Goal: Contribute content

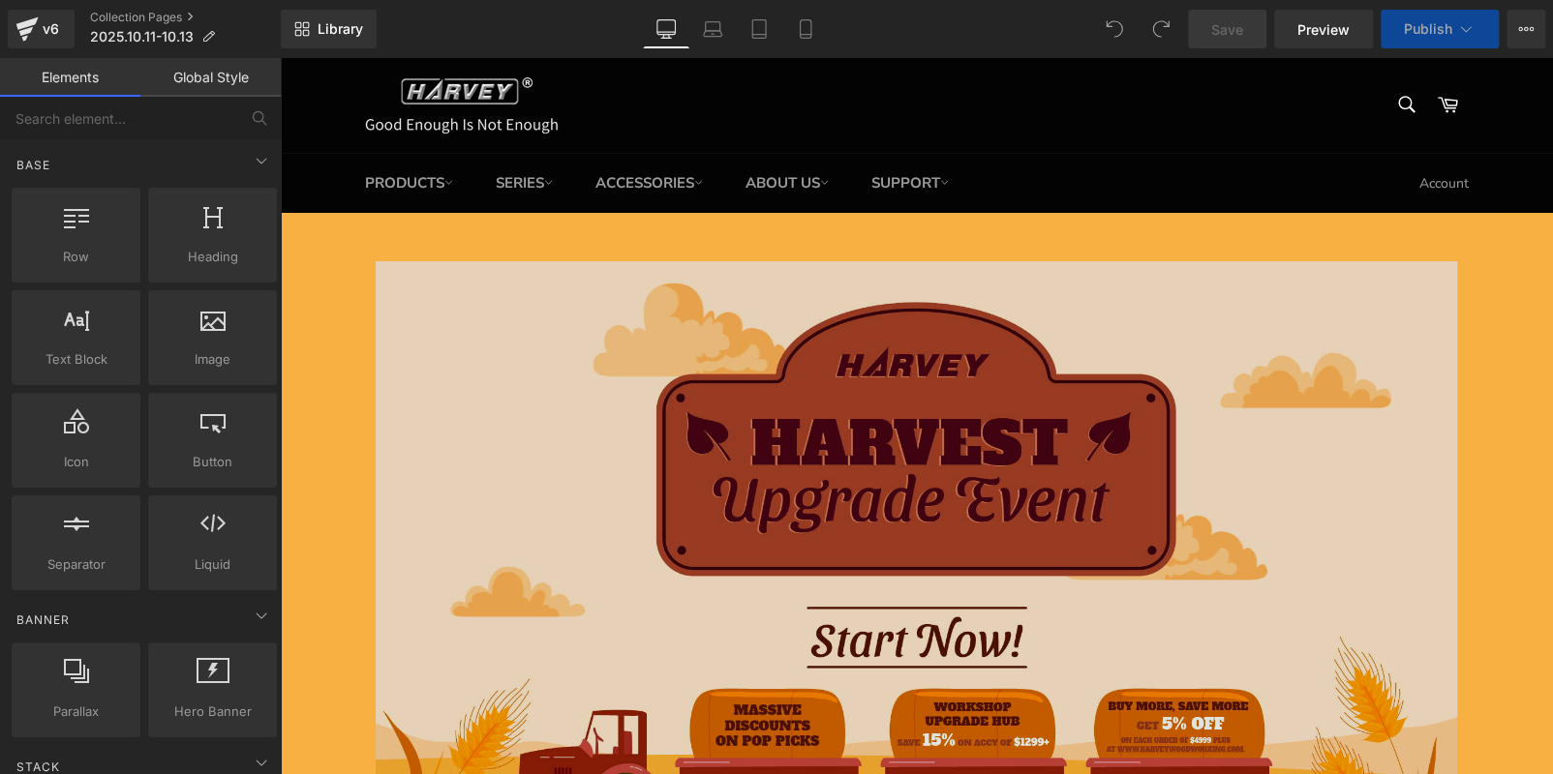
click at [626, 555] on img at bounding box center [917, 578] width 1082 height 634
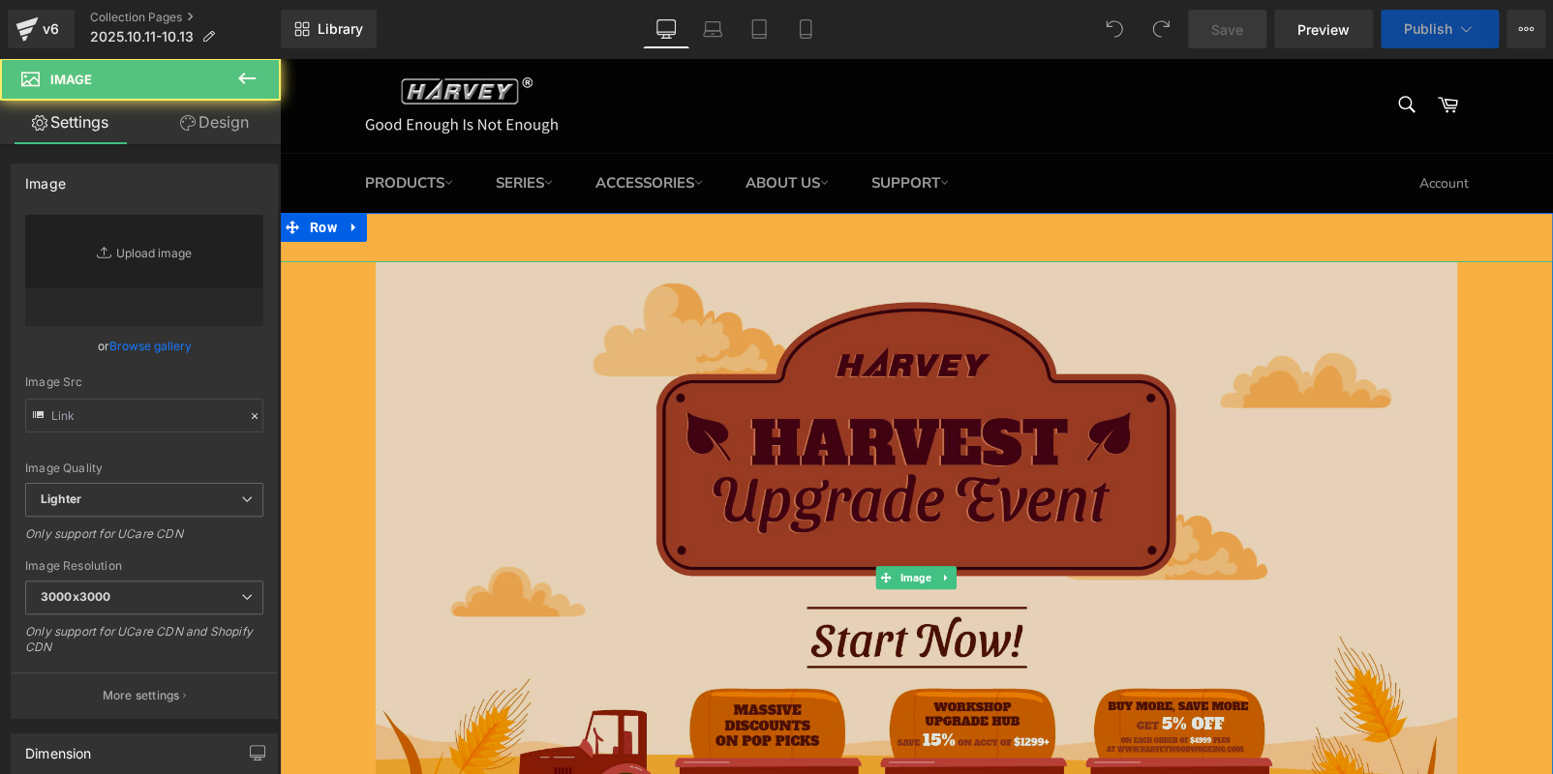
type input "[URL][DOMAIN_NAME]"
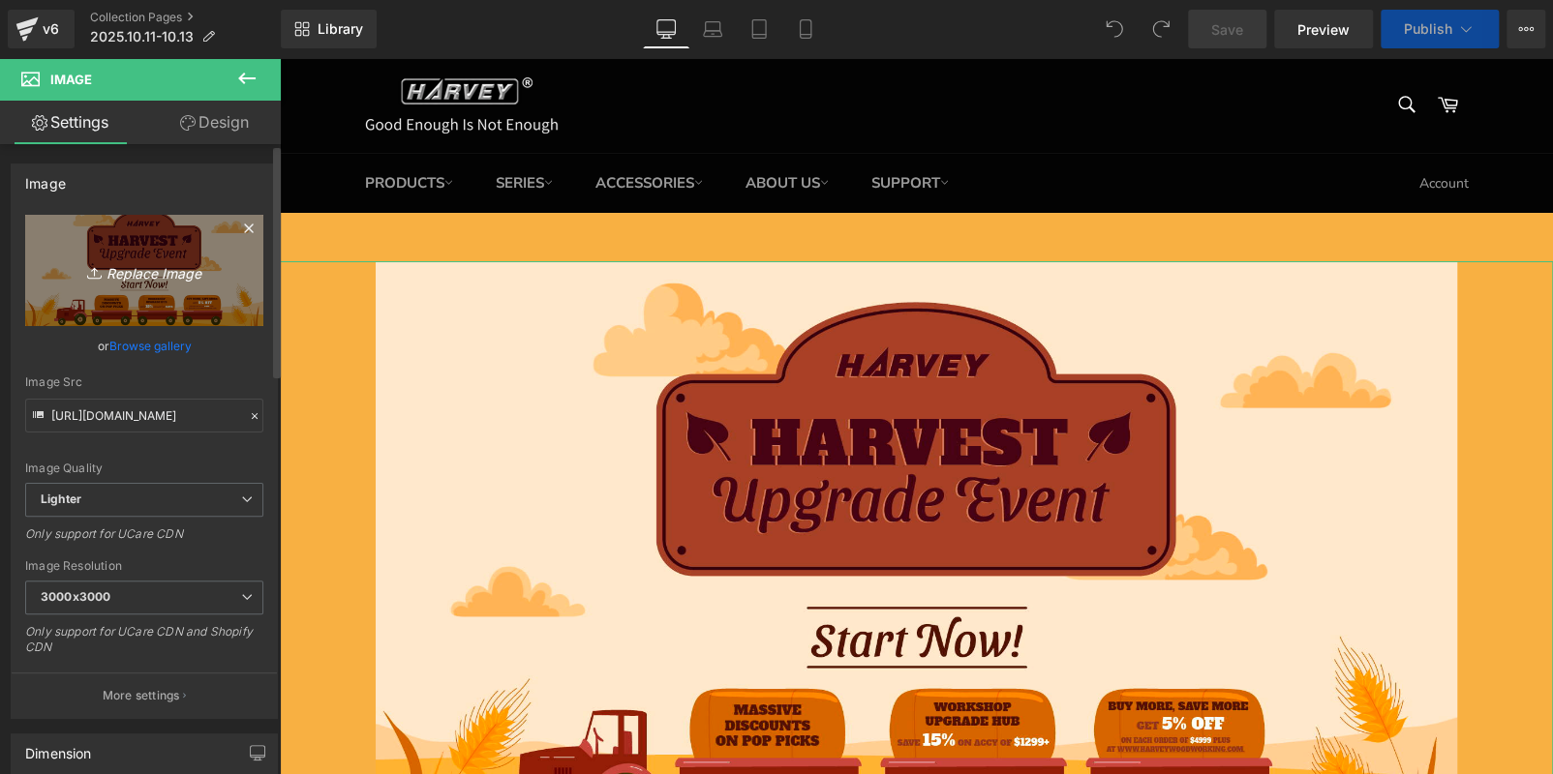
click at [125, 280] on icon "Replace Image" at bounding box center [144, 270] width 155 height 24
type input "C:\fakepath\Mesa de trabajo 1 副本 3.jpg"
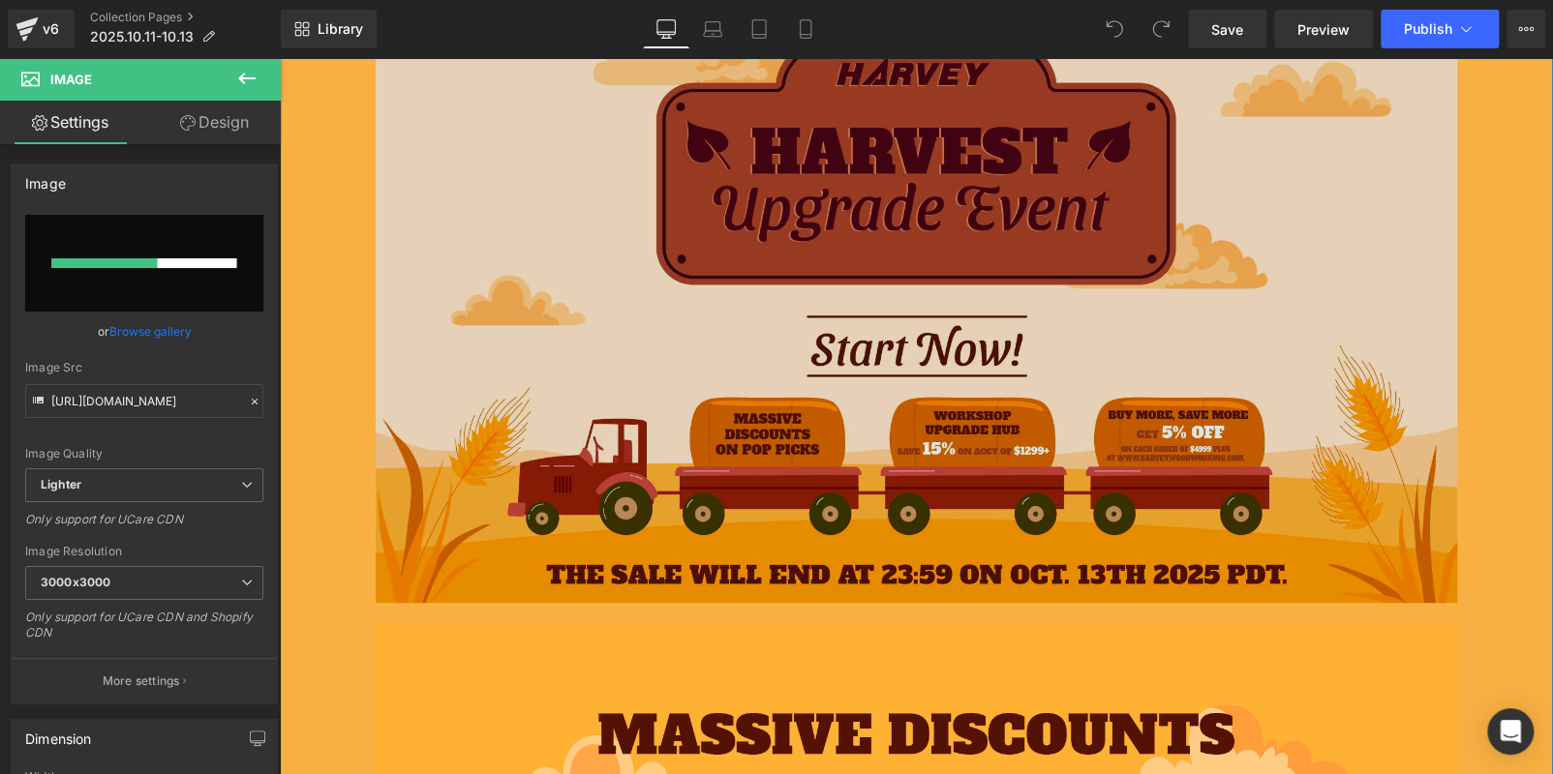
scroll to position [581, 0]
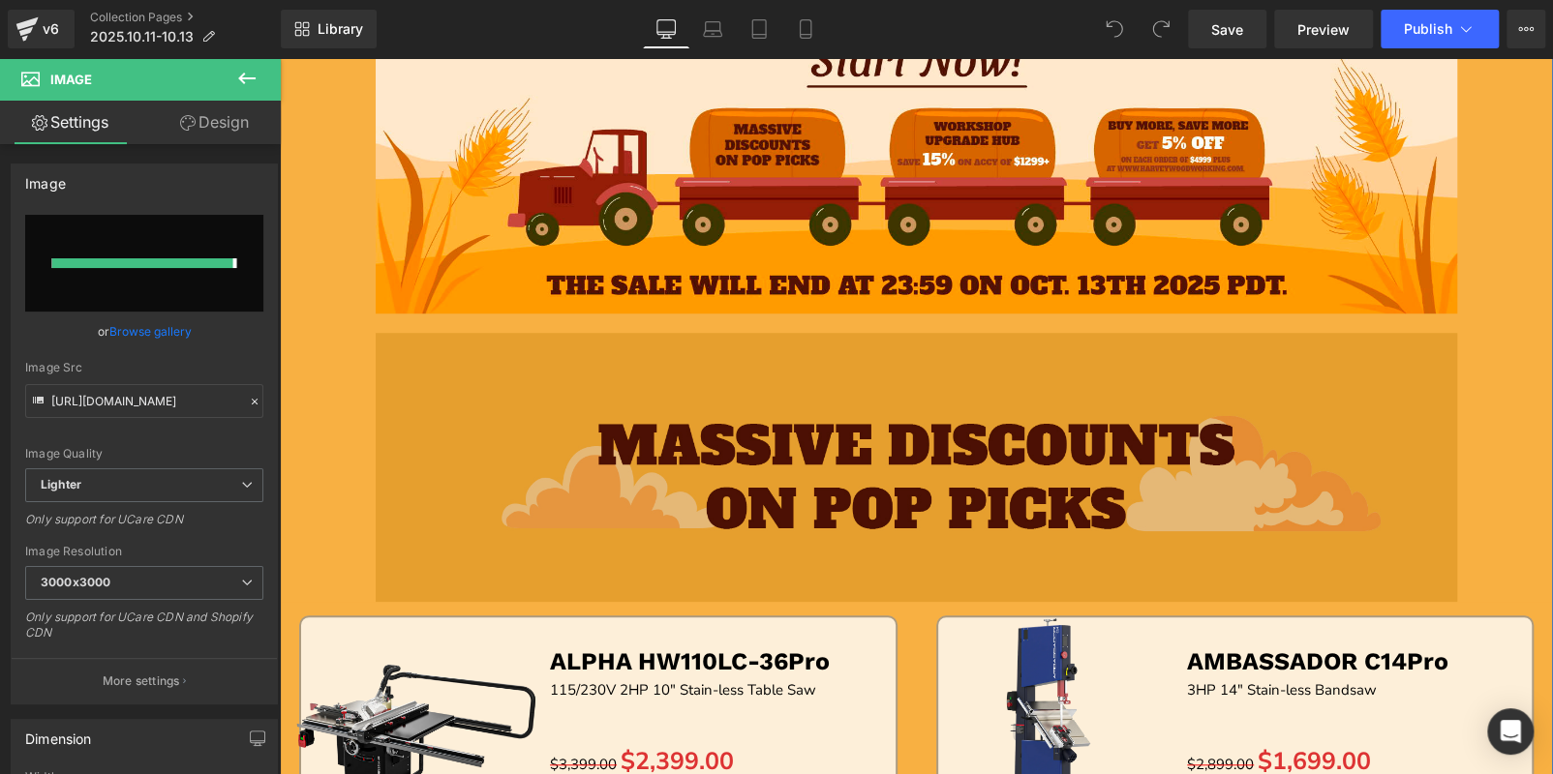
type input "[URL][DOMAIN_NAME]"
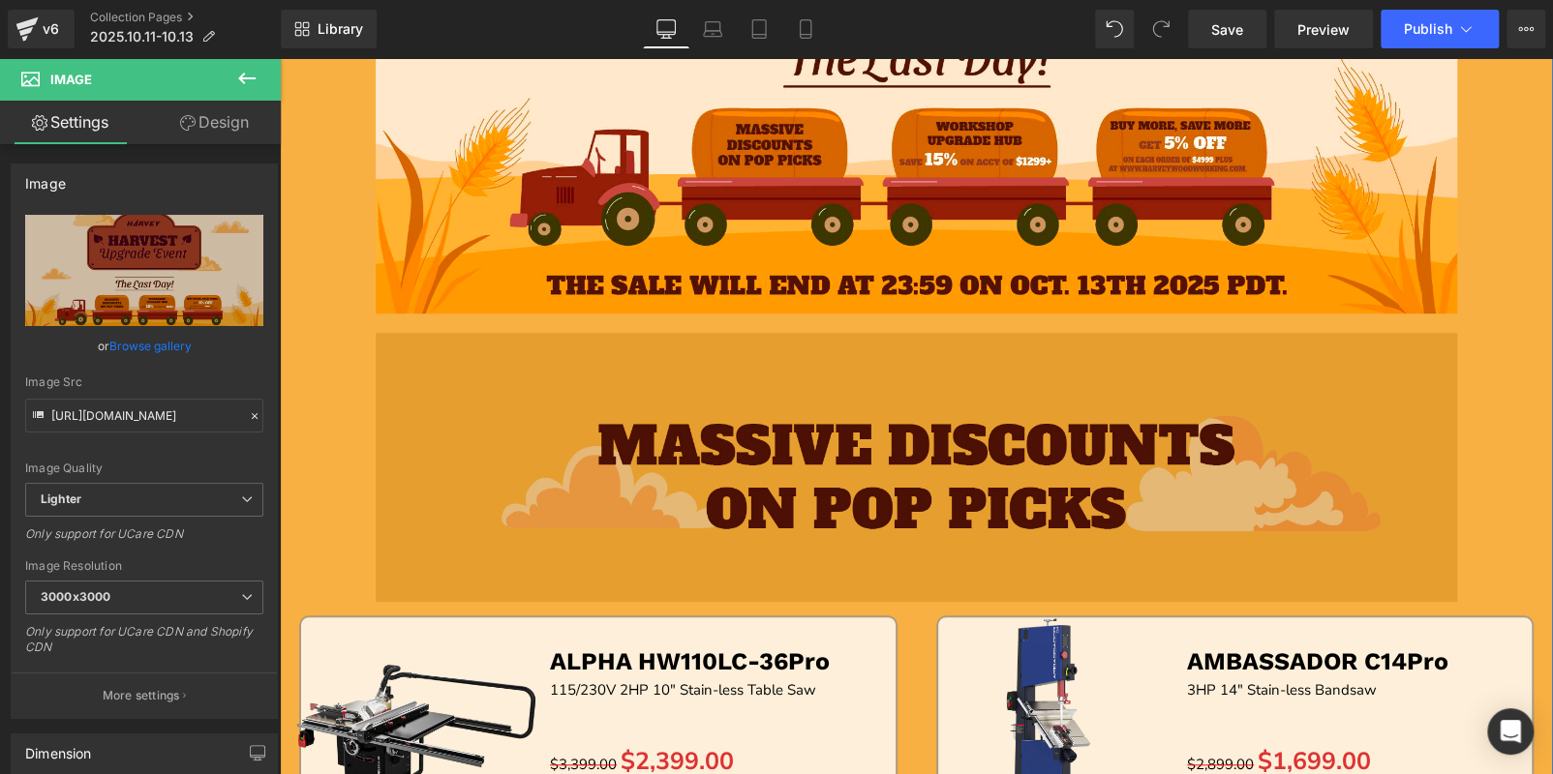
scroll to position [289, 0]
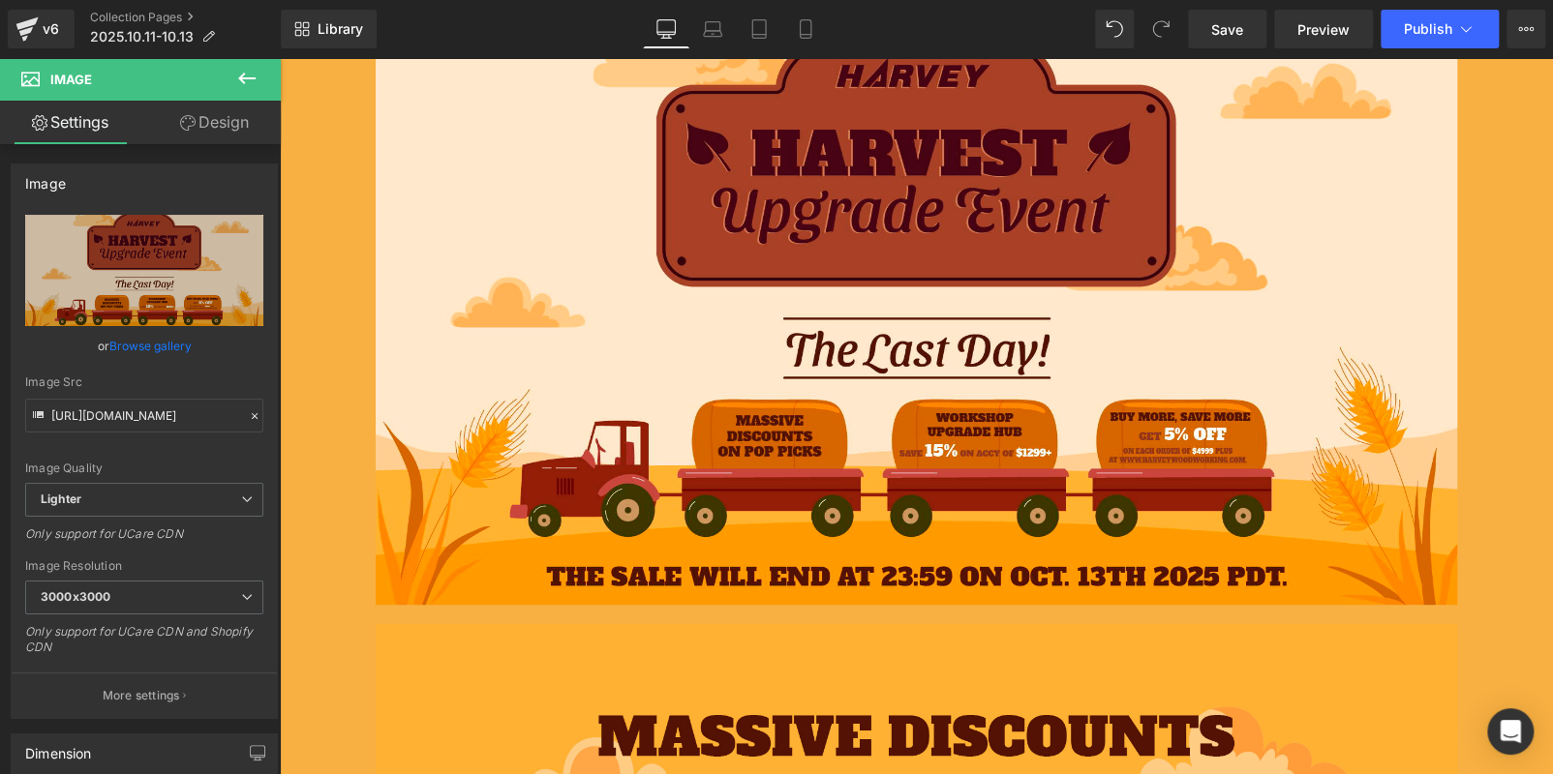
click at [240, 81] on icon at bounding box center [246, 78] width 23 height 23
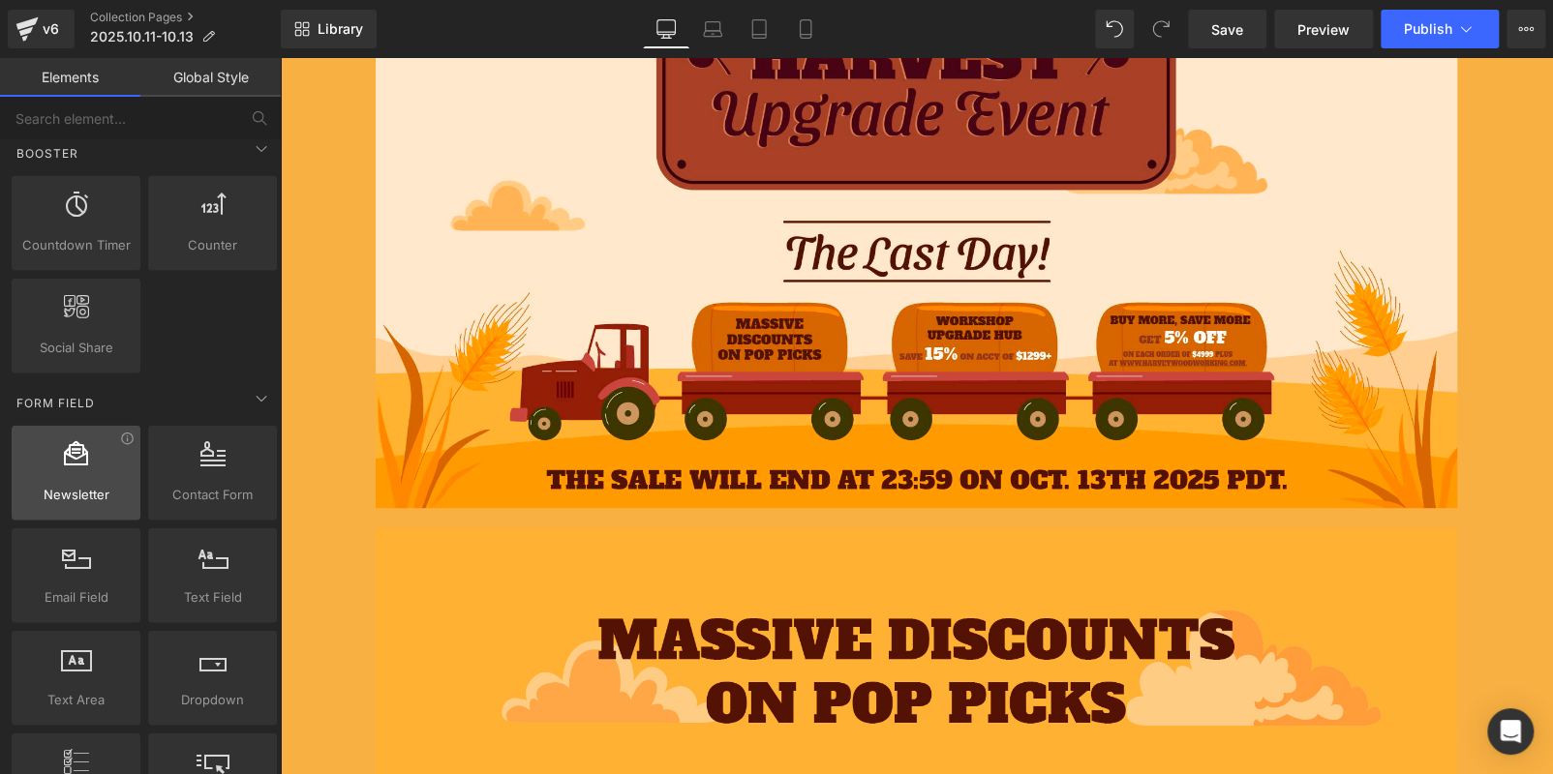
scroll to position [2225, 0]
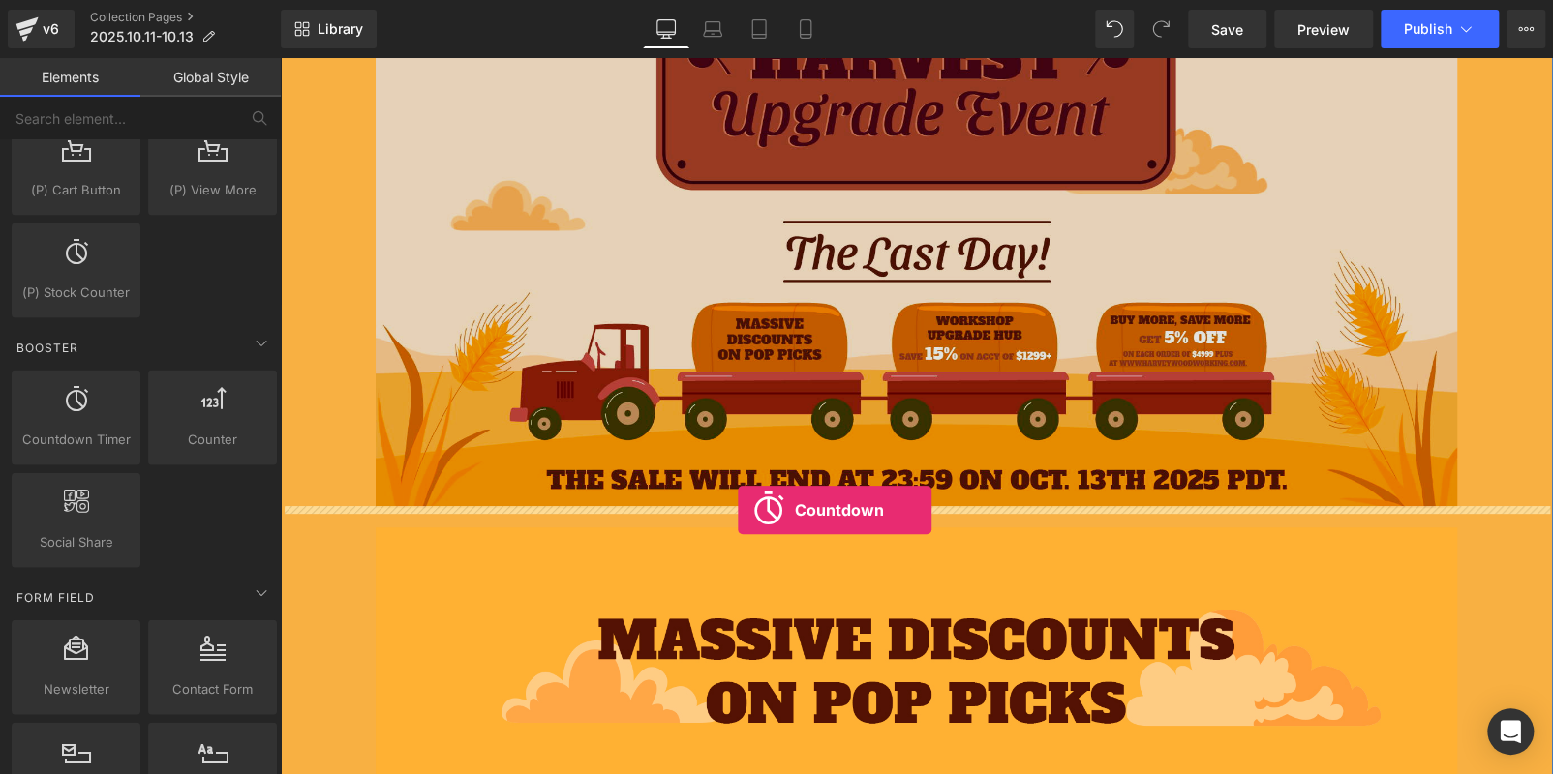
drag, startPoint x: 382, startPoint y: 481, endPoint x: 892, endPoint y: 501, distance: 509.6
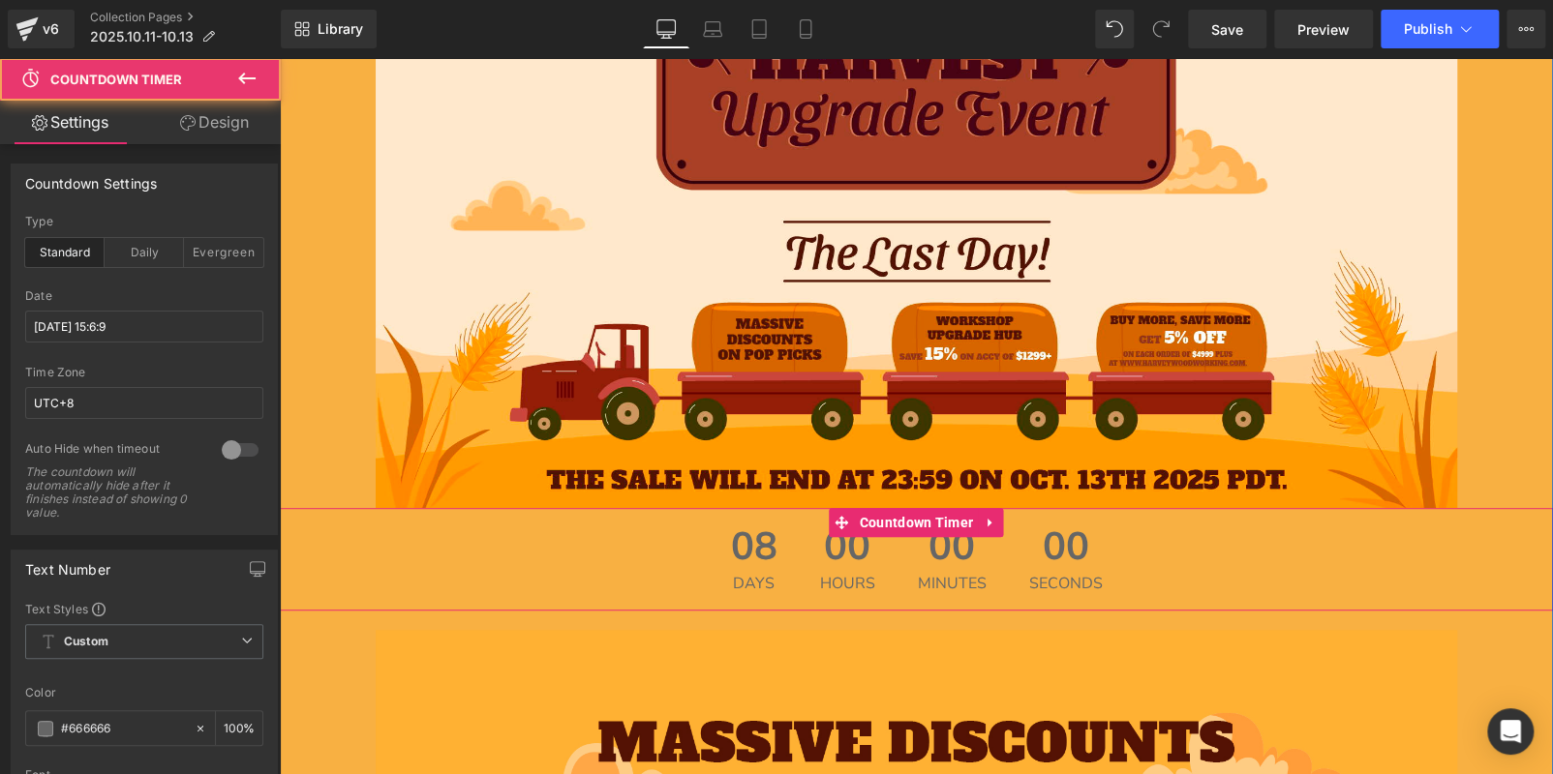
click at [855, 552] on span "00" at bounding box center [847, 552] width 55 height 48
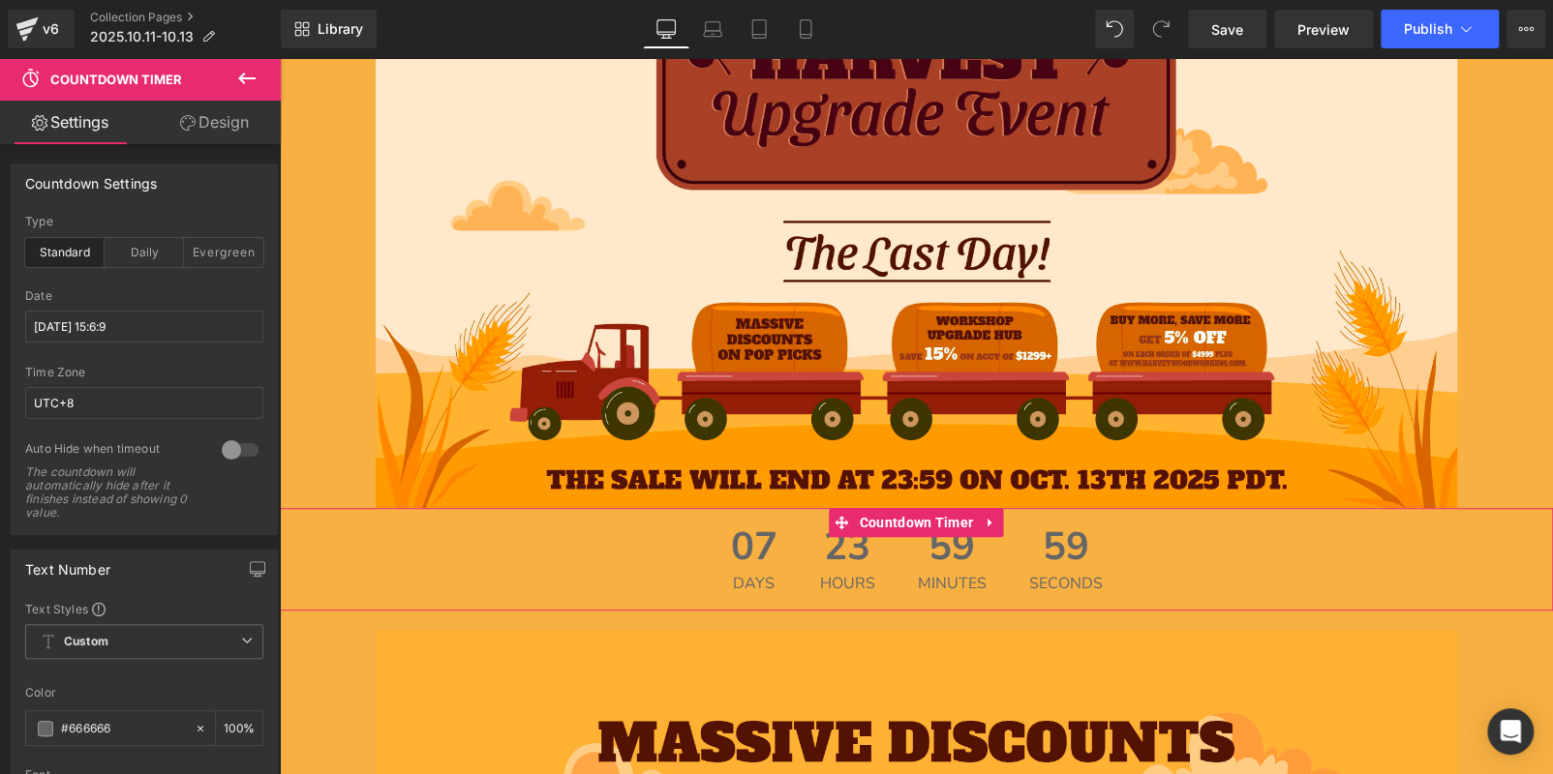
click at [197, 130] on link "Design" at bounding box center [214, 123] width 140 height 44
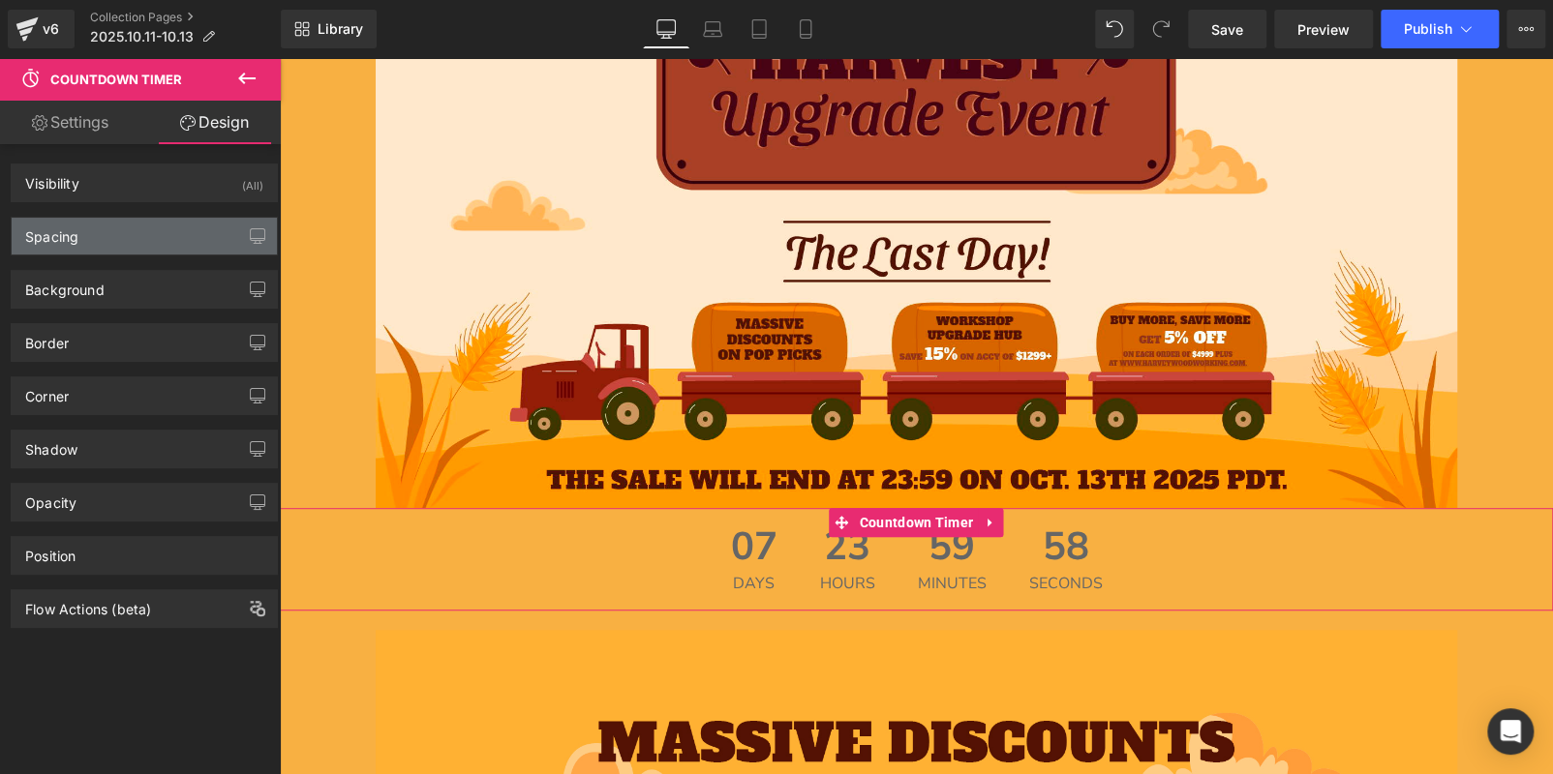
type input "0"
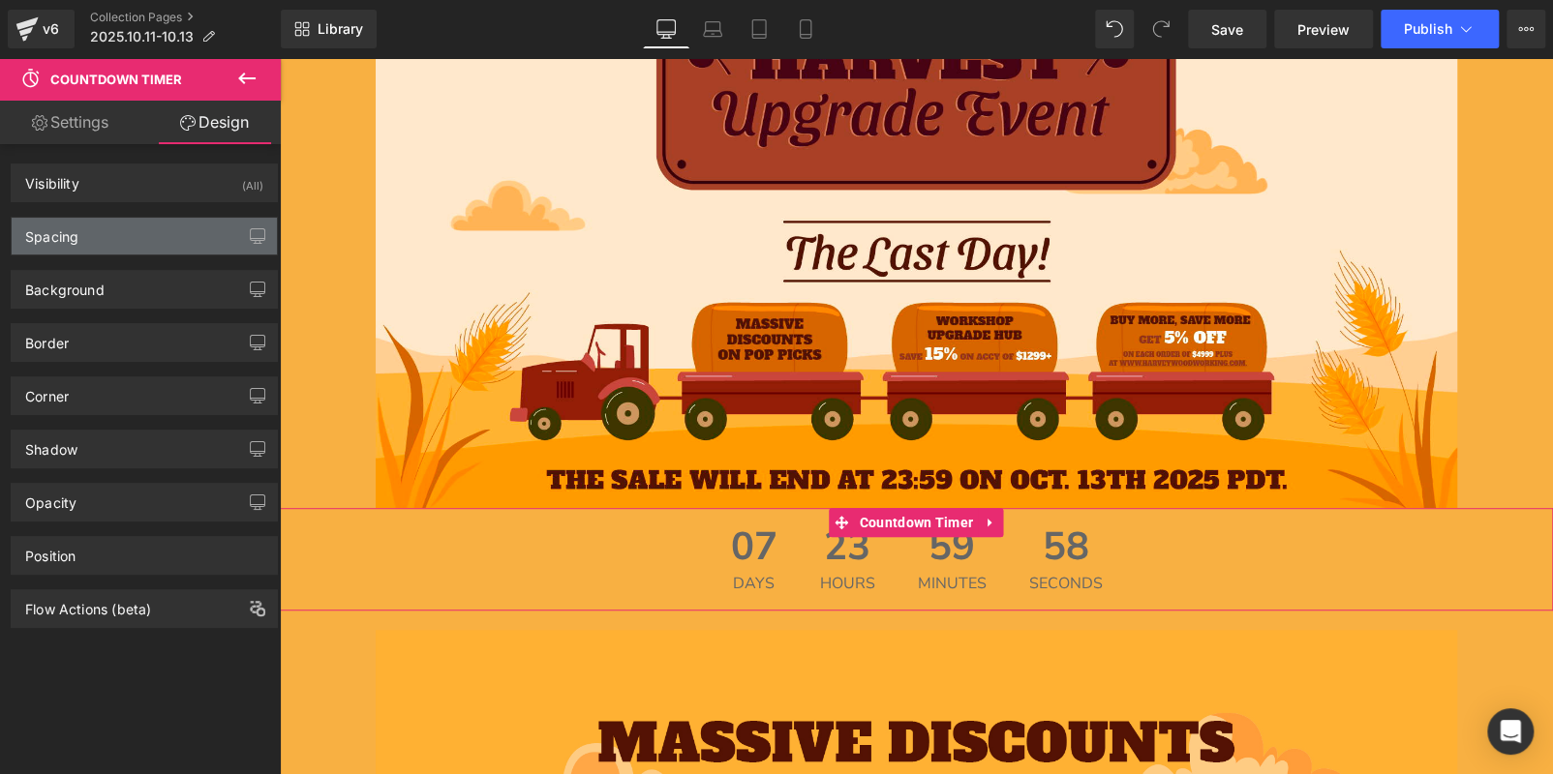
type input "0"
click at [134, 232] on div "Spacing" at bounding box center [144, 236] width 265 height 37
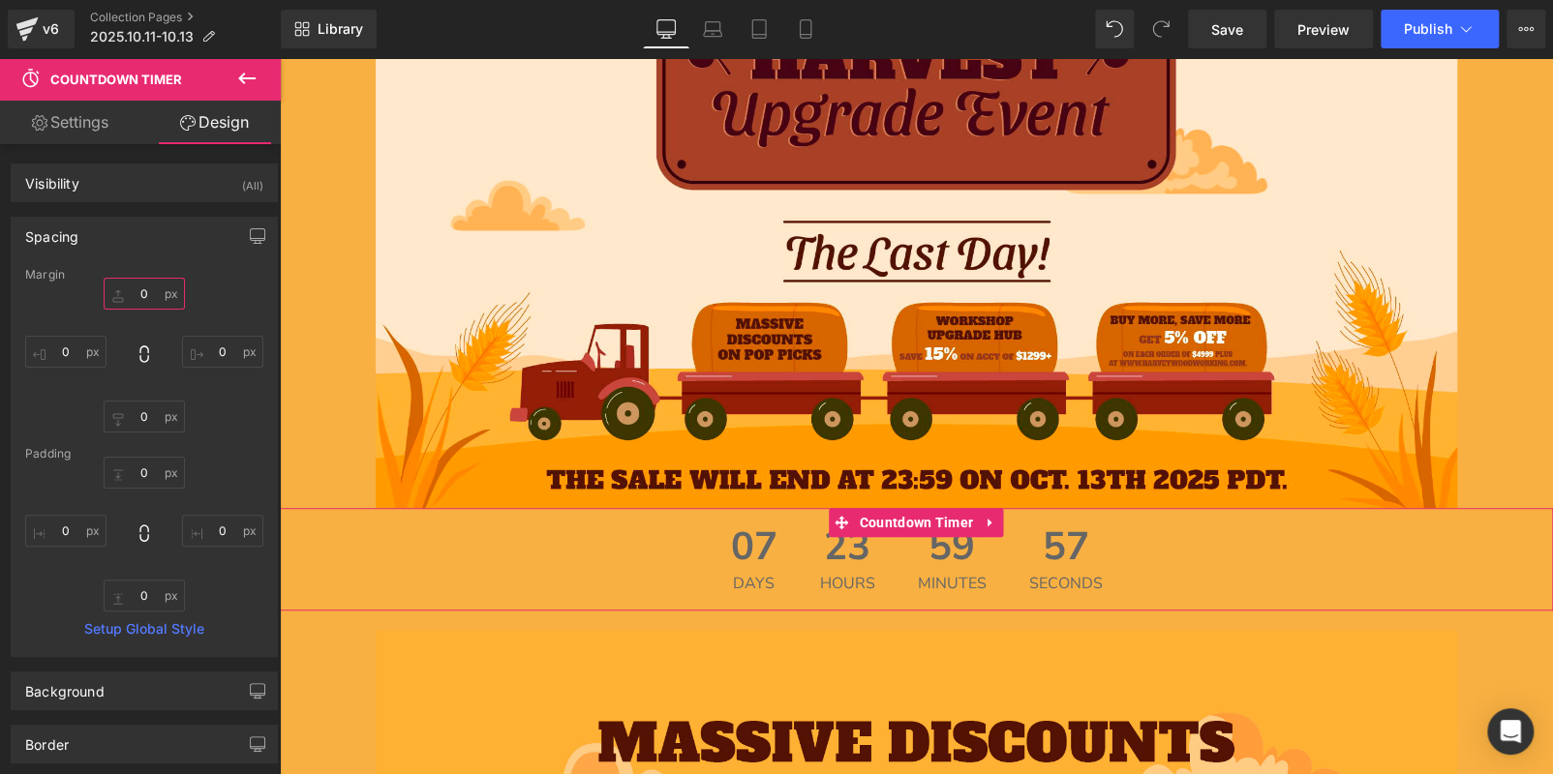
click at [145, 300] on input "0" at bounding box center [144, 294] width 81 height 32
type input "20"
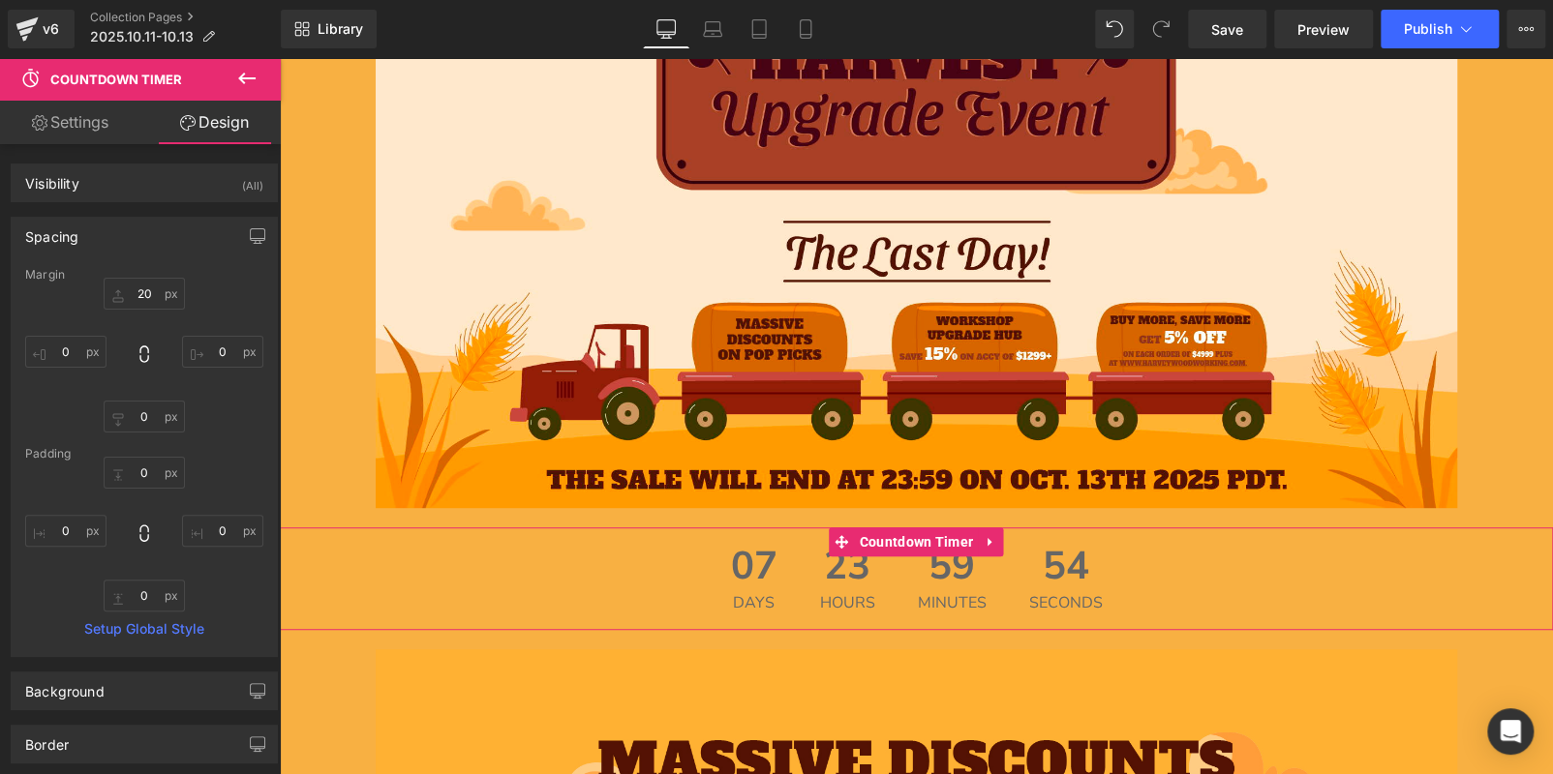
click at [63, 134] on link "Settings" at bounding box center [70, 123] width 140 height 44
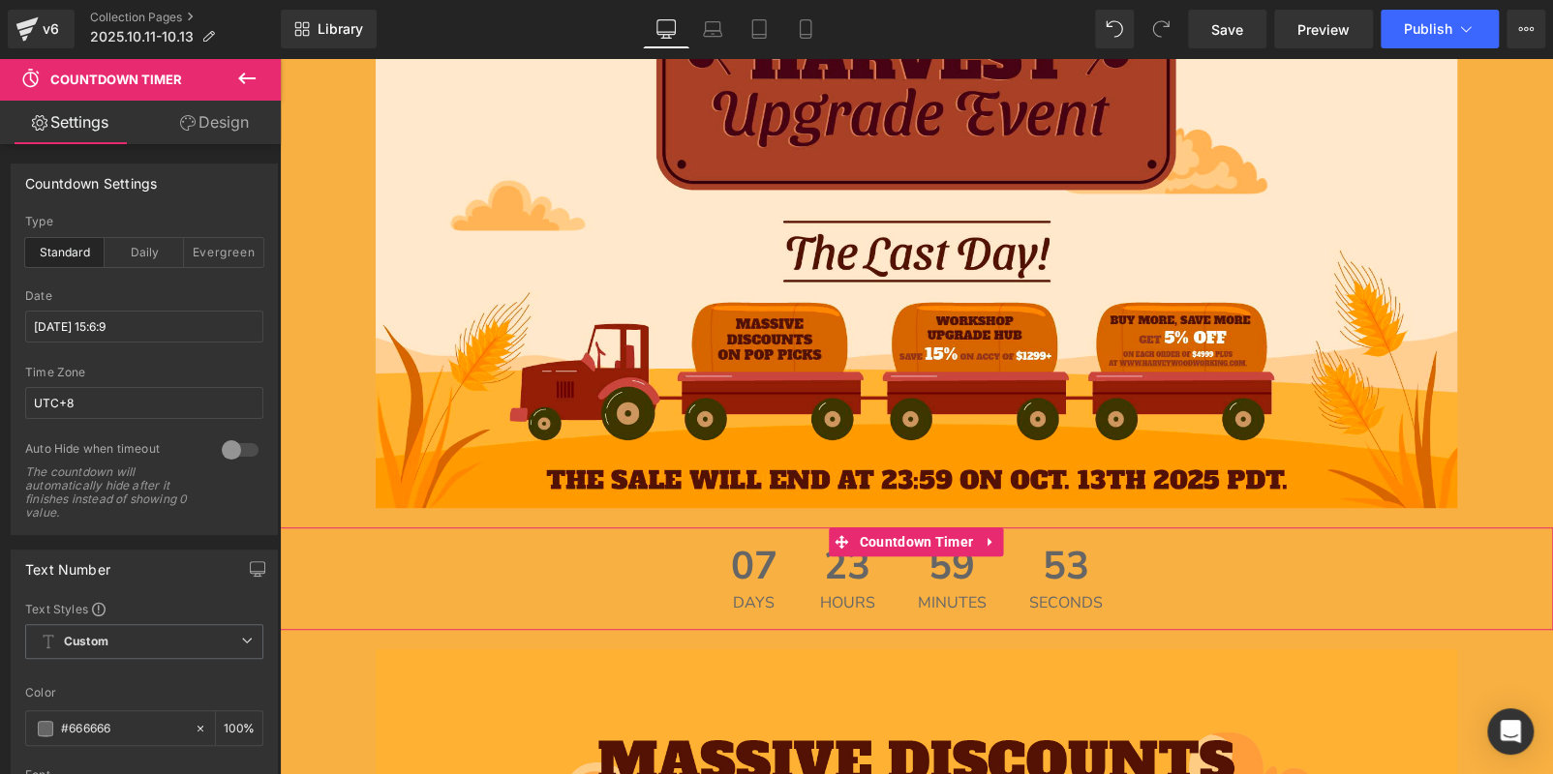
type input "100"
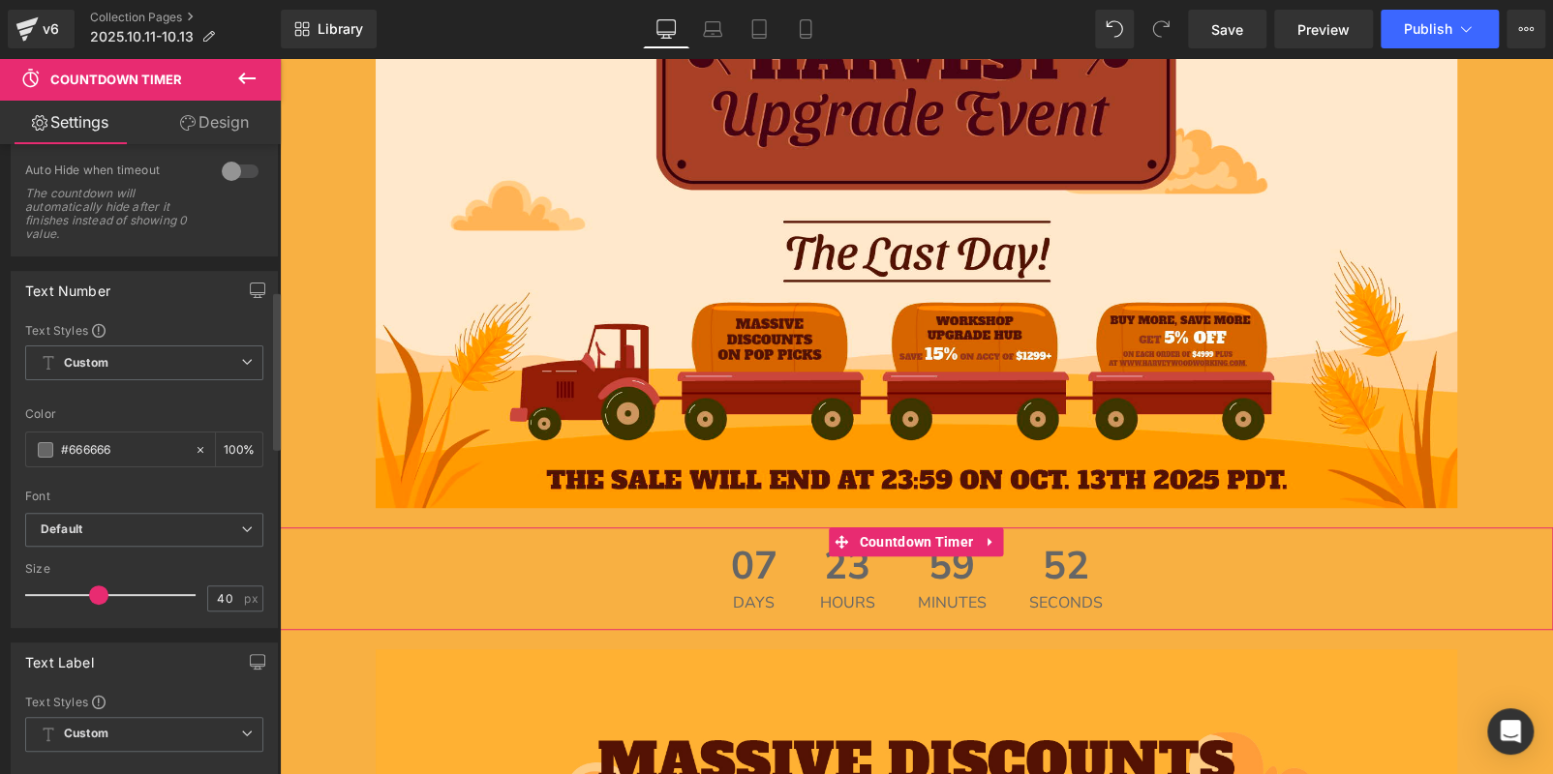
scroll to position [0, 0]
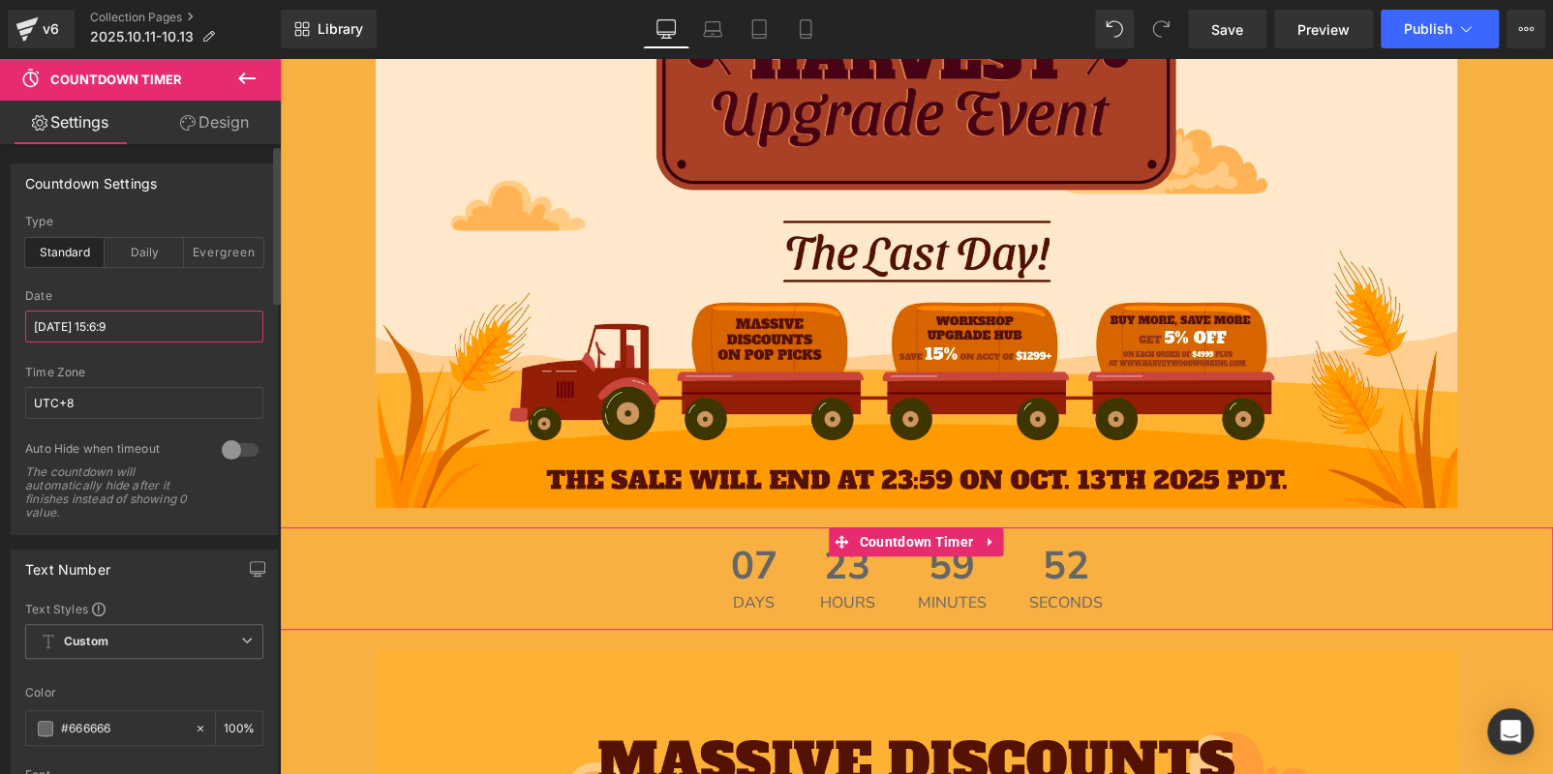
click at [116, 320] on input "[DATE] 15:6:9" at bounding box center [144, 327] width 238 height 32
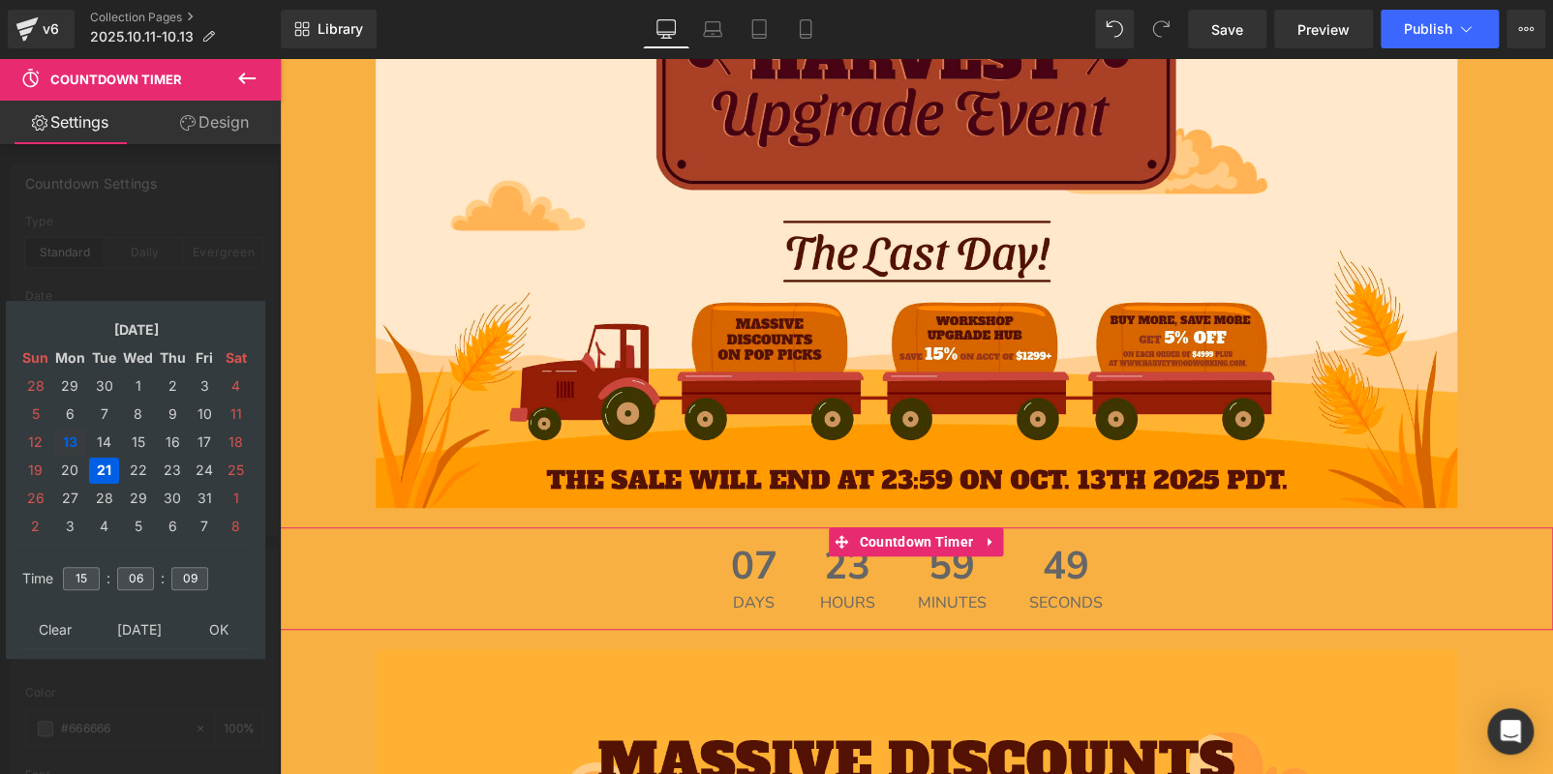
click at [66, 438] on td "13" at bounding box center [70, 443] width 34 height 26
drag, startPoint x: 149, startPoint y: 570, endPoint x: 98, endPoint y: 566, distance: 51.5
click at [98, 566] on tr "Time 15 : 06 : 09" at bounding box center [135, 567] width 236 height 21
type input "00"
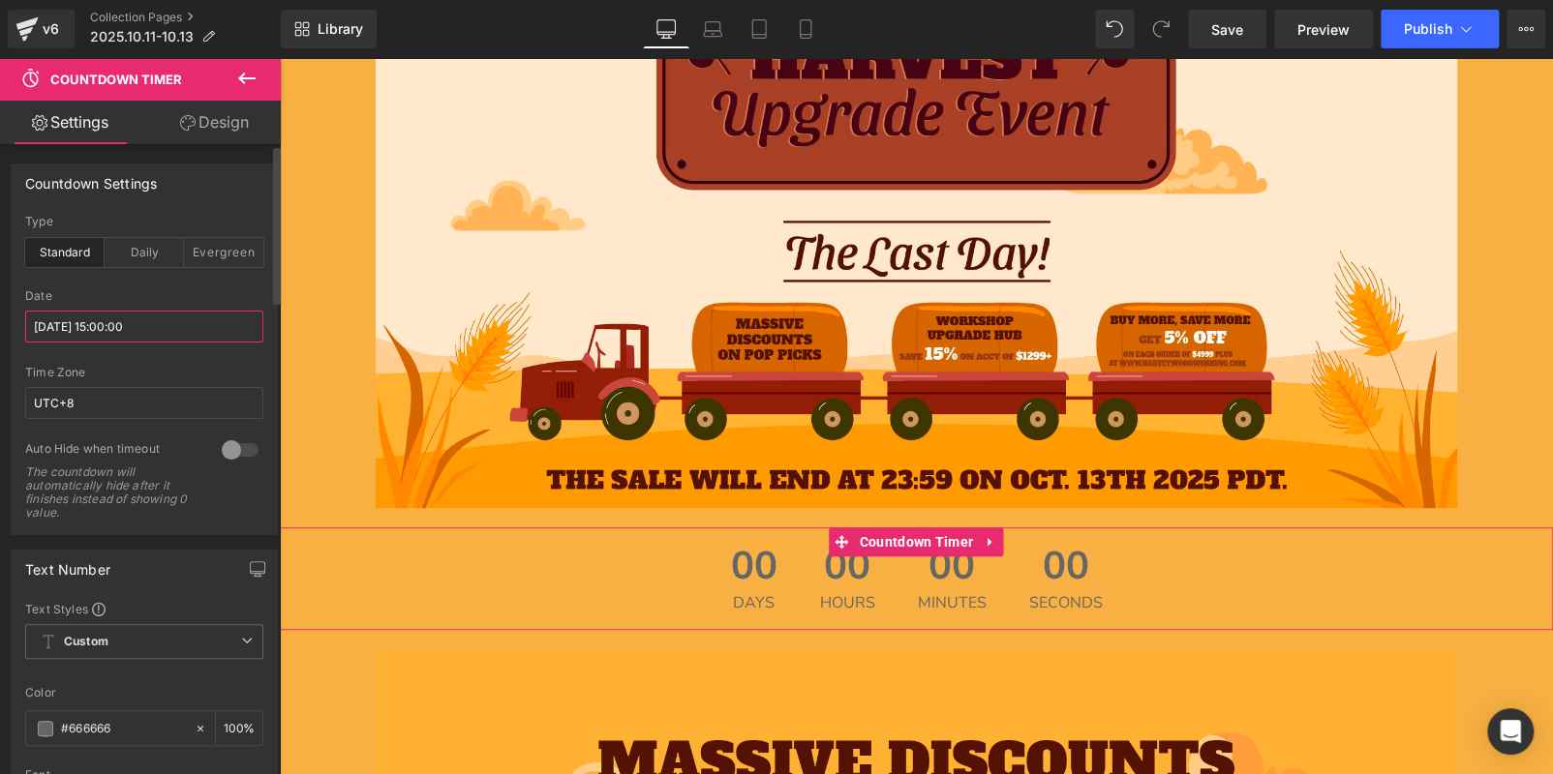
click at [117, 312] on input "[DATE] 15:00:00" at bounding box center [144, 327] width 238 height 32
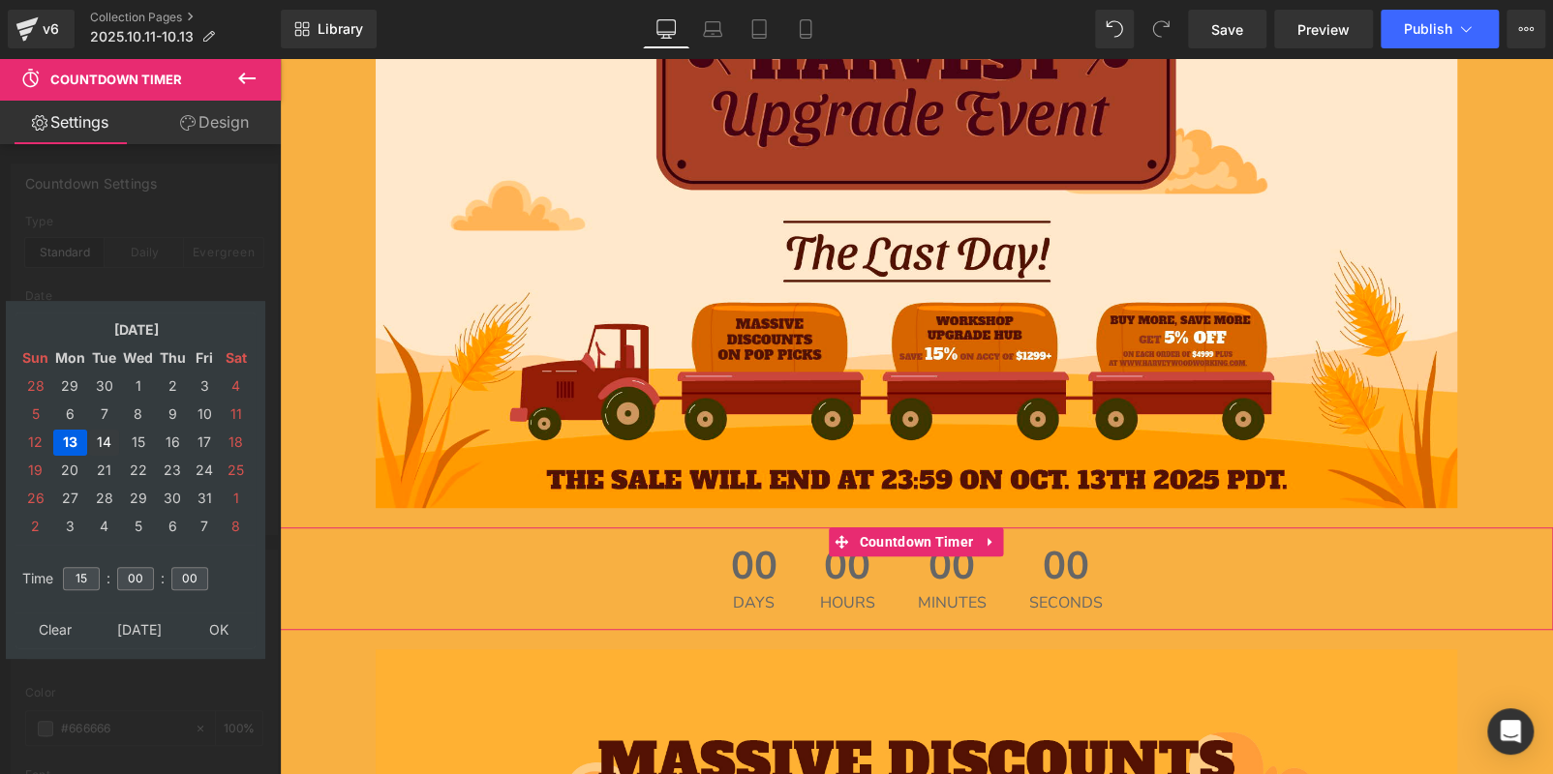
click at [98, 438] on td "14" at bounding box center [104, 443] width 30 height 26
type input "[DATE] 15:00:00"
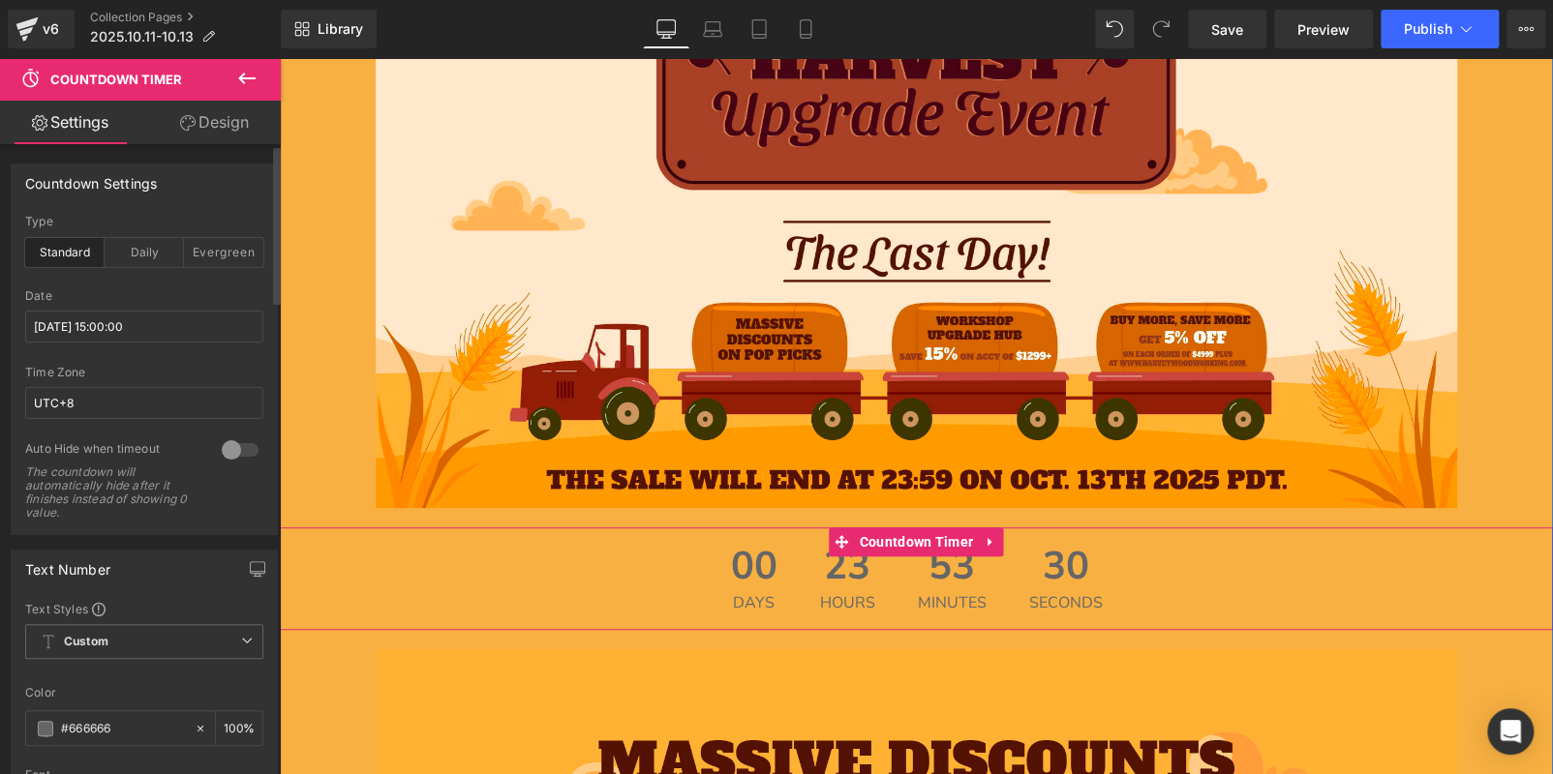
click at [686, 559] on div "00 Days 23 Hours 53 Minutes 30 Seconds" at bounding box center [916, 579] width 1273 height 103
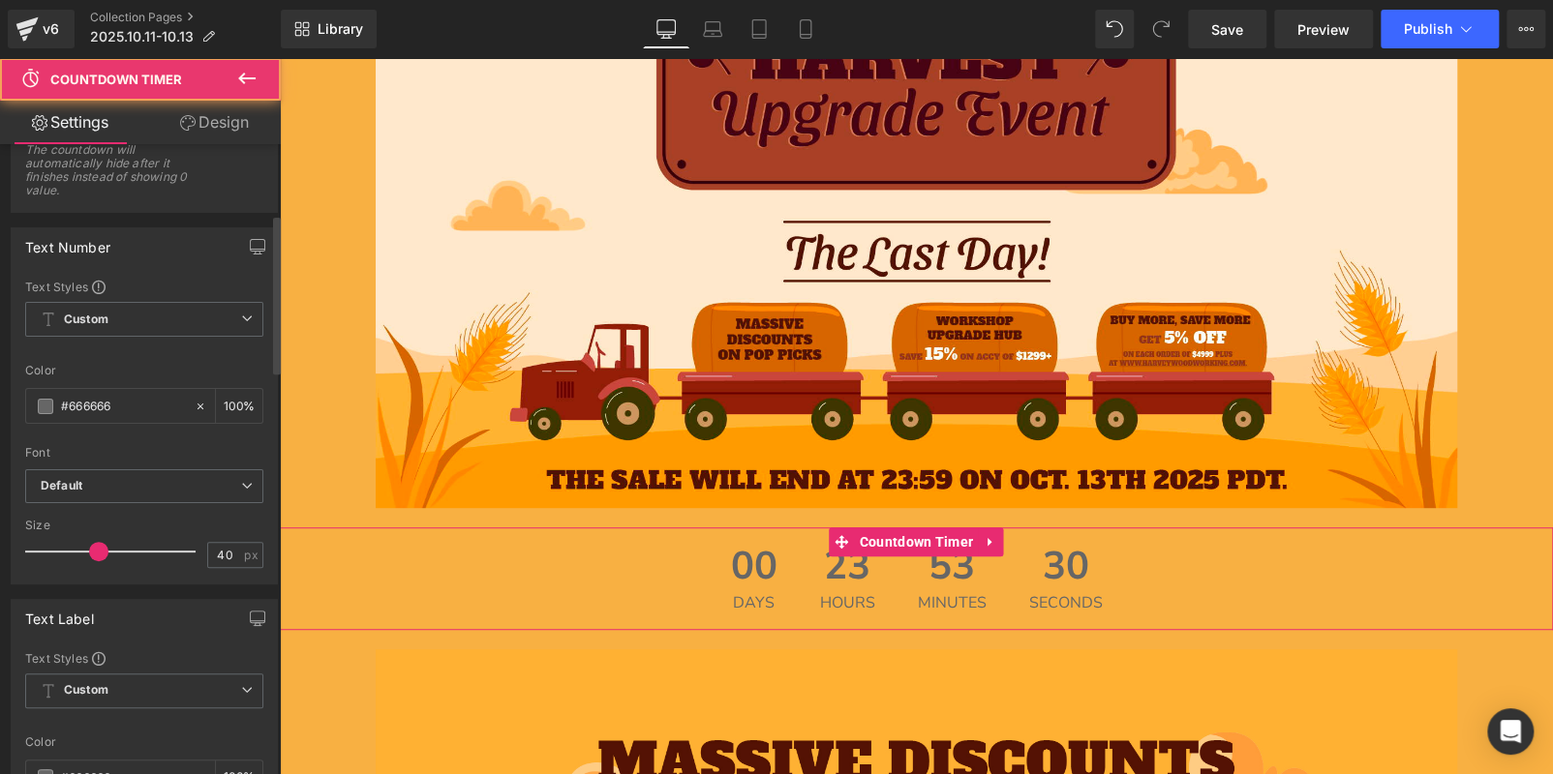
scroll to position [386, 0]
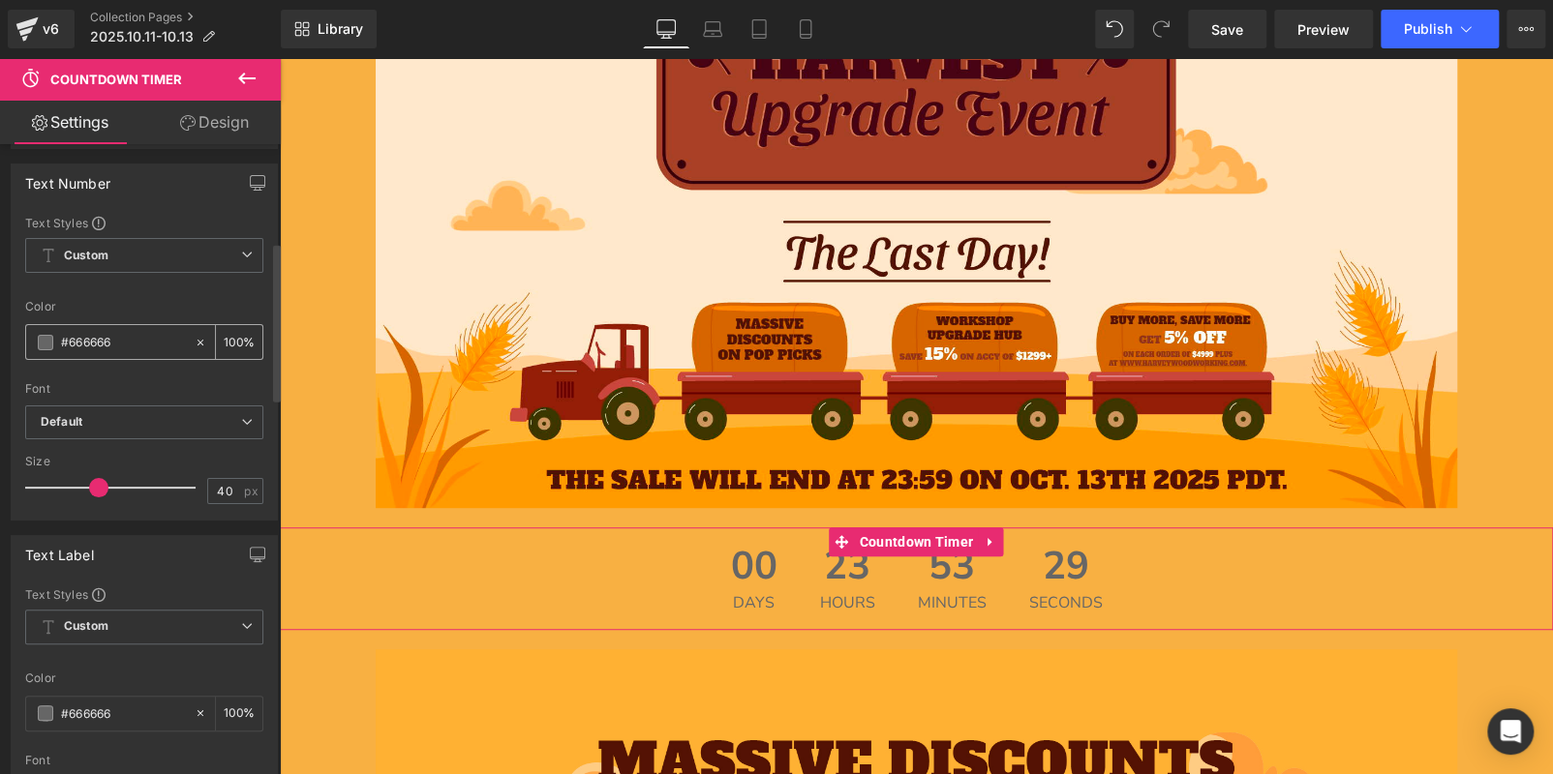
click at [38, 340] on span at bounding box center [45, 342] width 15 height 15
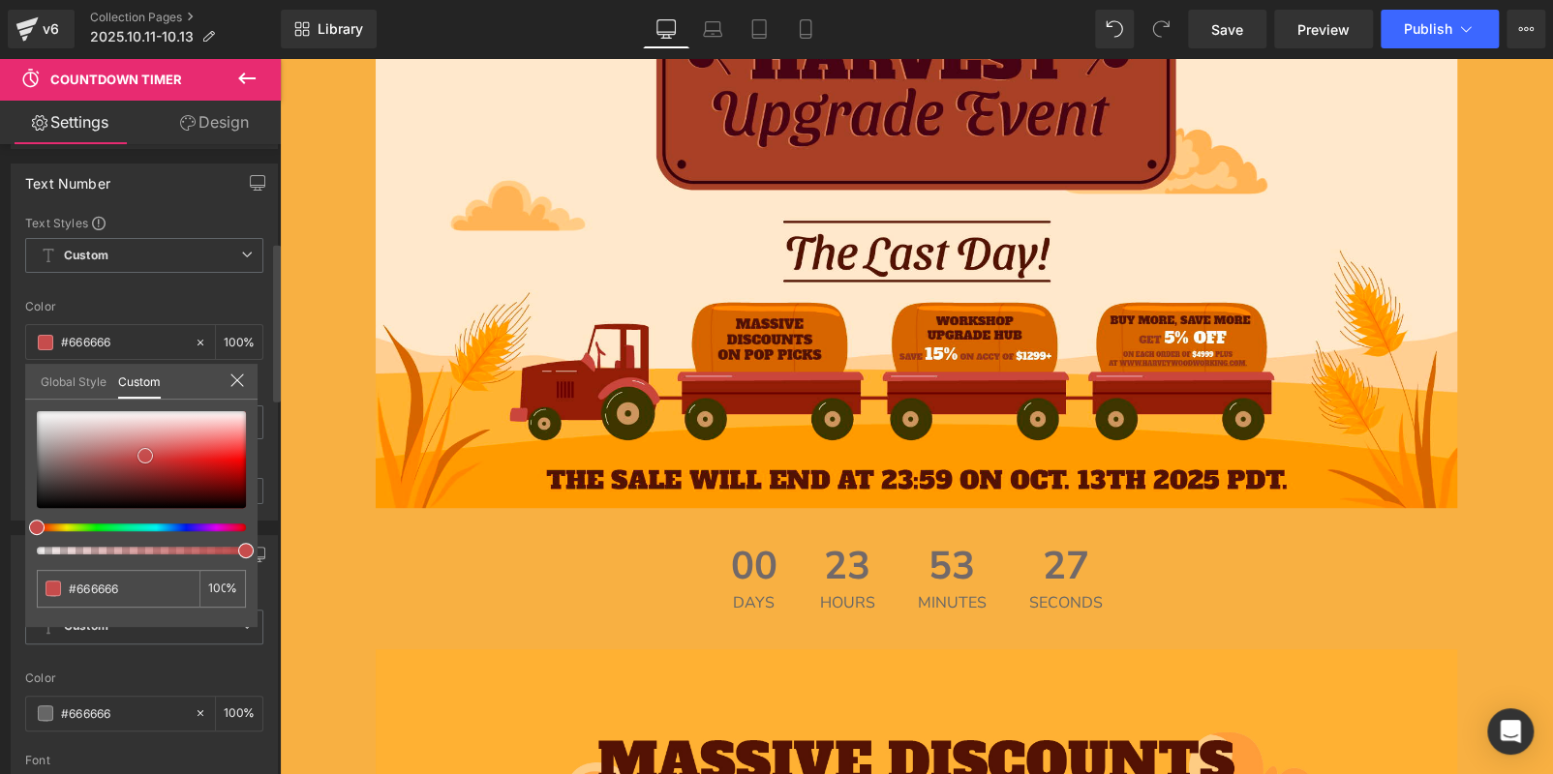
type input "#726969"
type input "#e03232"
type input "#ef0f0f"
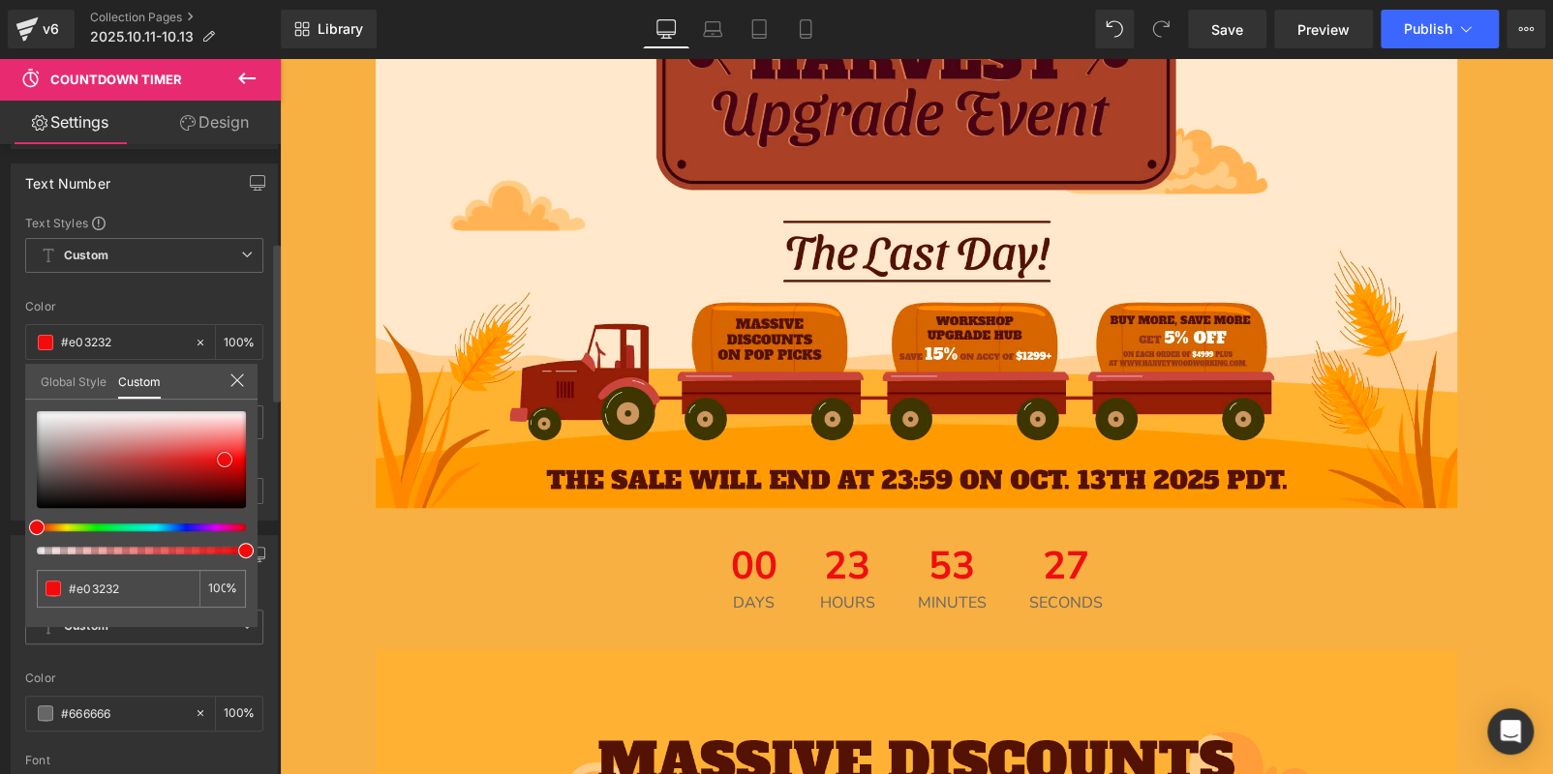
type input "#ef0f0f"
type input "#f81010"
type input "#fa0f0f"
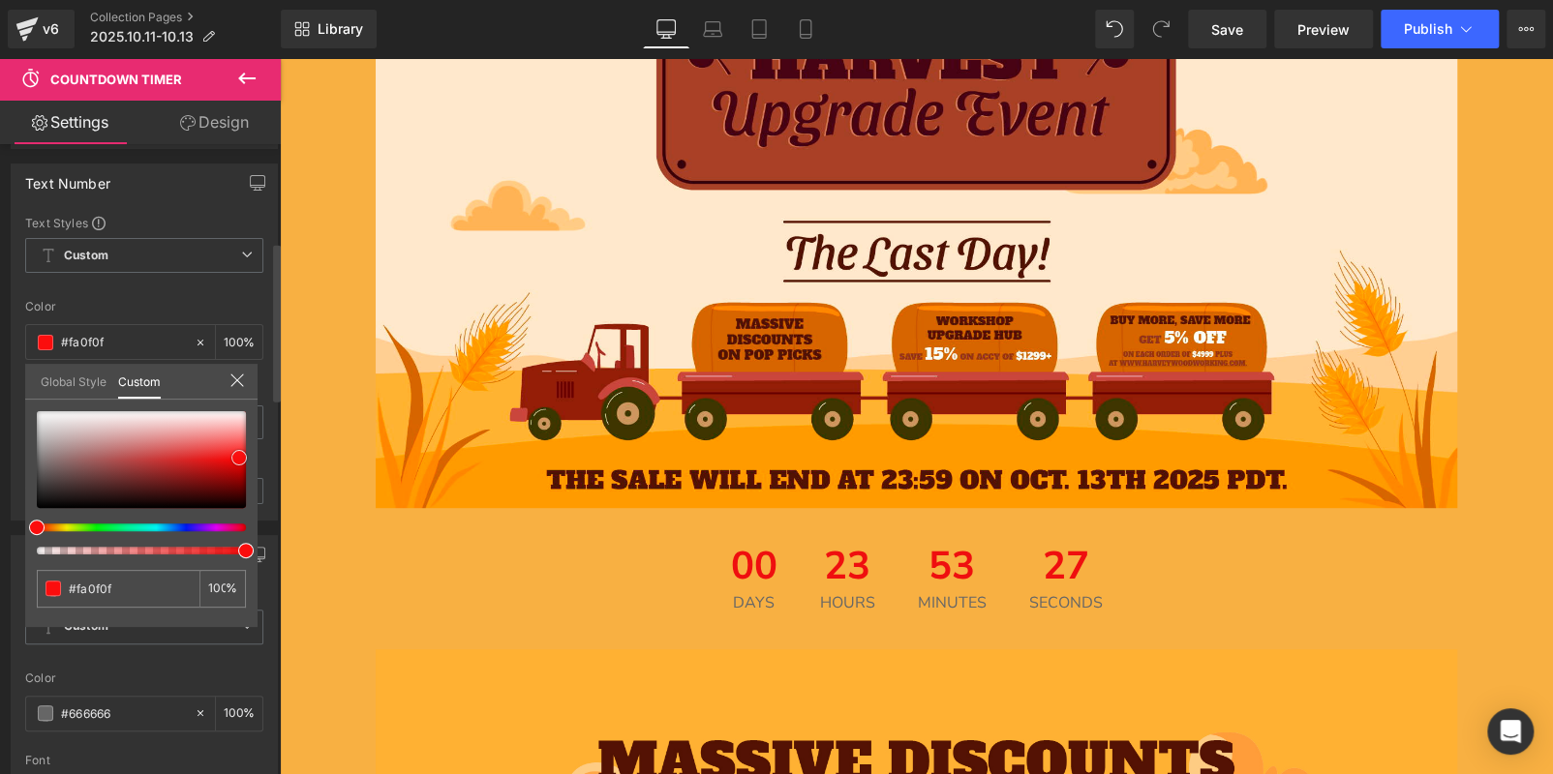
type input "#fb0d0d"
type input "#fc0c0c"
type input "#ff0505"
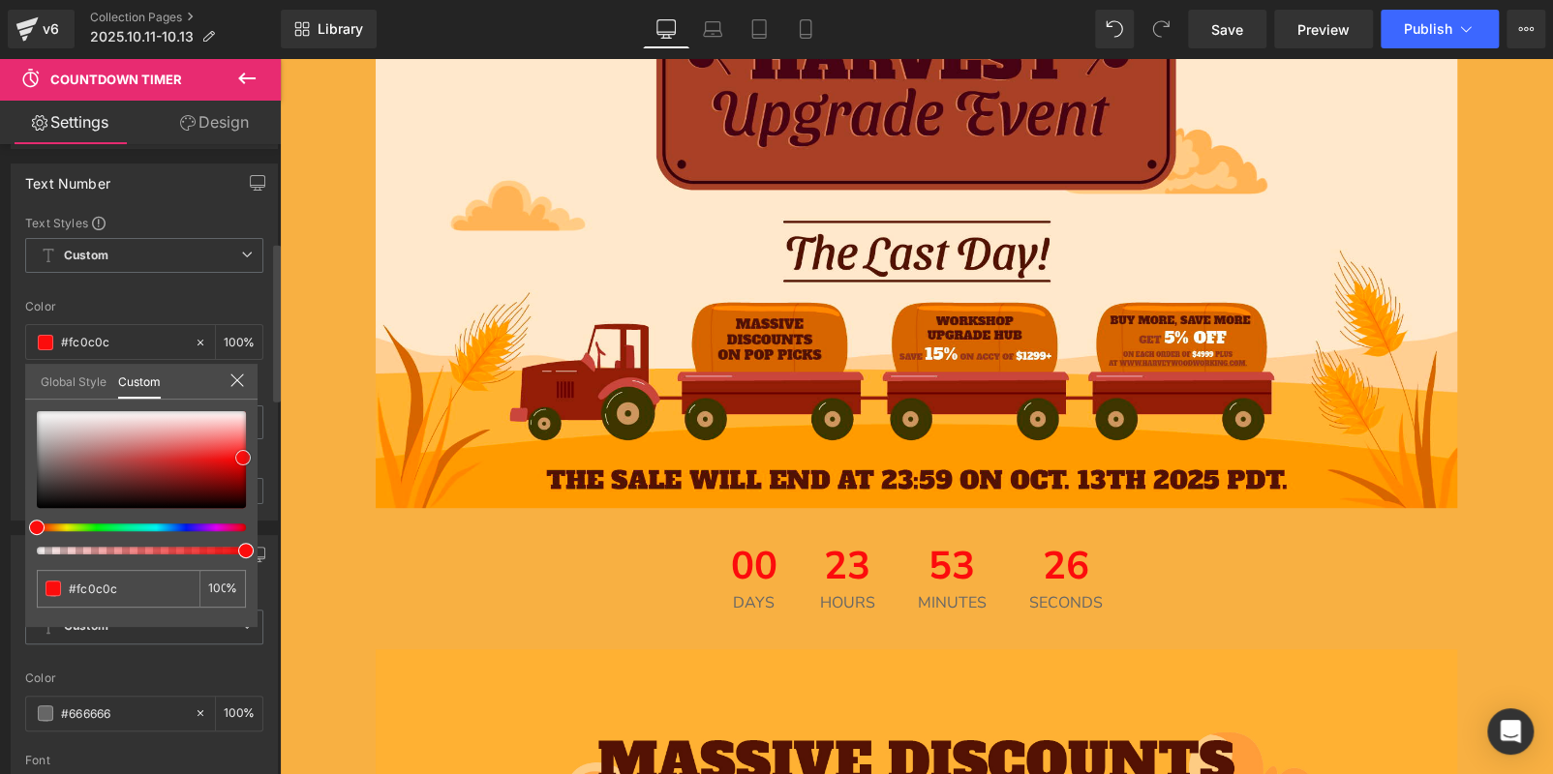
type input "#ff0505"
type input "#f90000"
drag, startPoint x: 36, startPoint y: 472, endPoint x: 247, endPoint y: 464, distance: 211.2
click at [247, 464] on span at bounding box center [245, 460] width 15 height 15
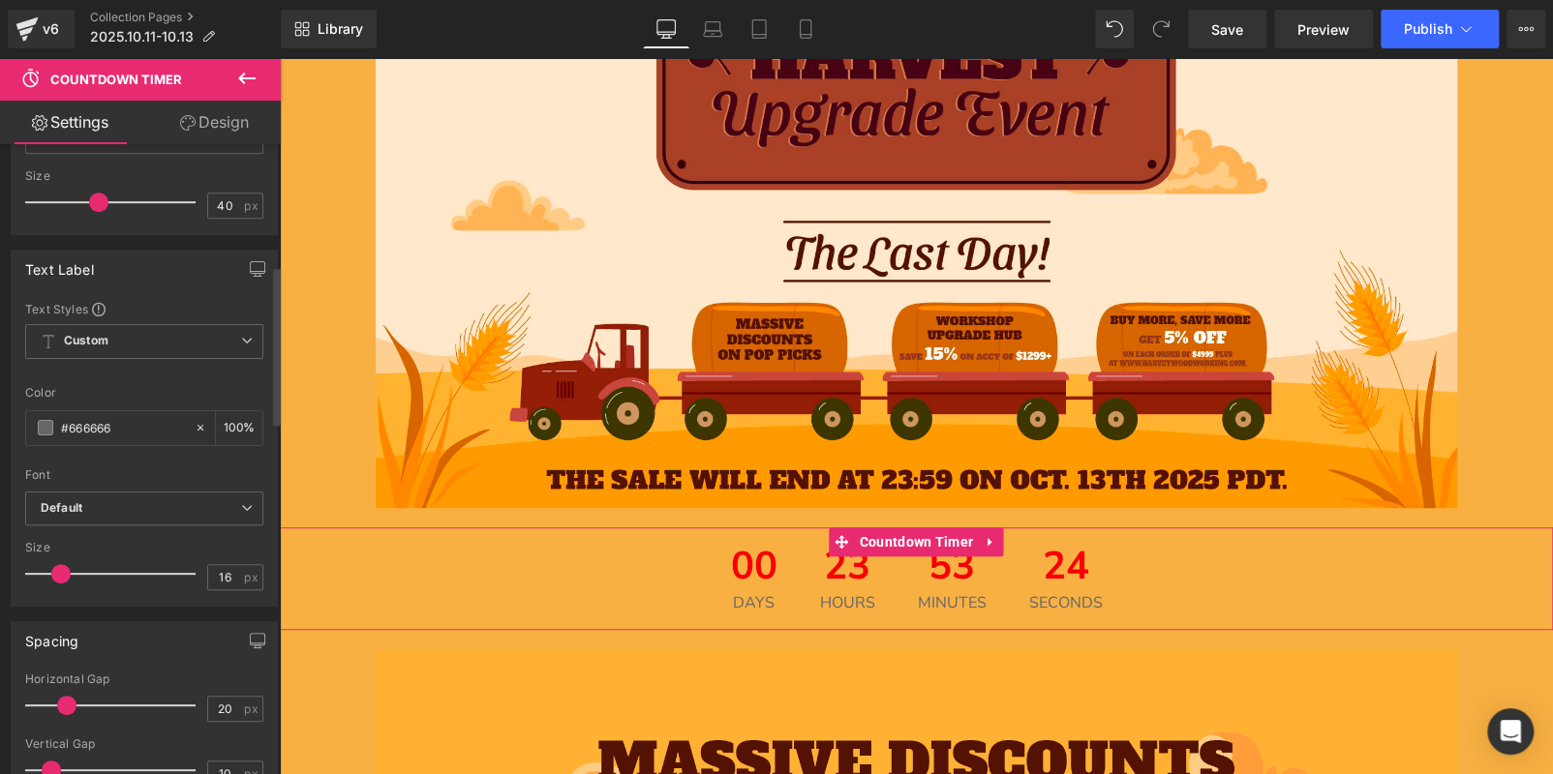
scroll to position [678, 0]
click at [47, 417] on span at bounding box center [45, 421] width 15 height 15
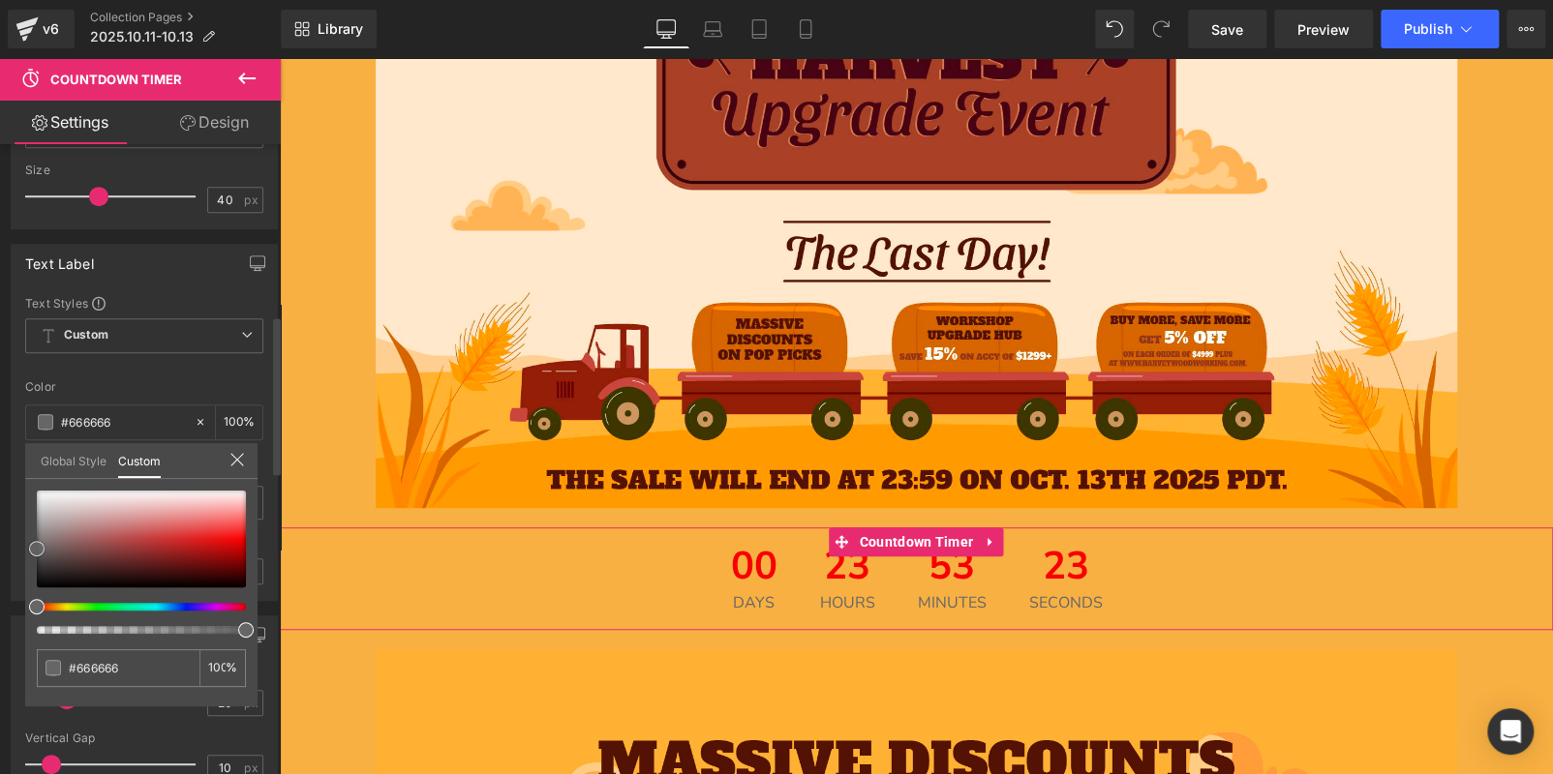
type input "#686868"
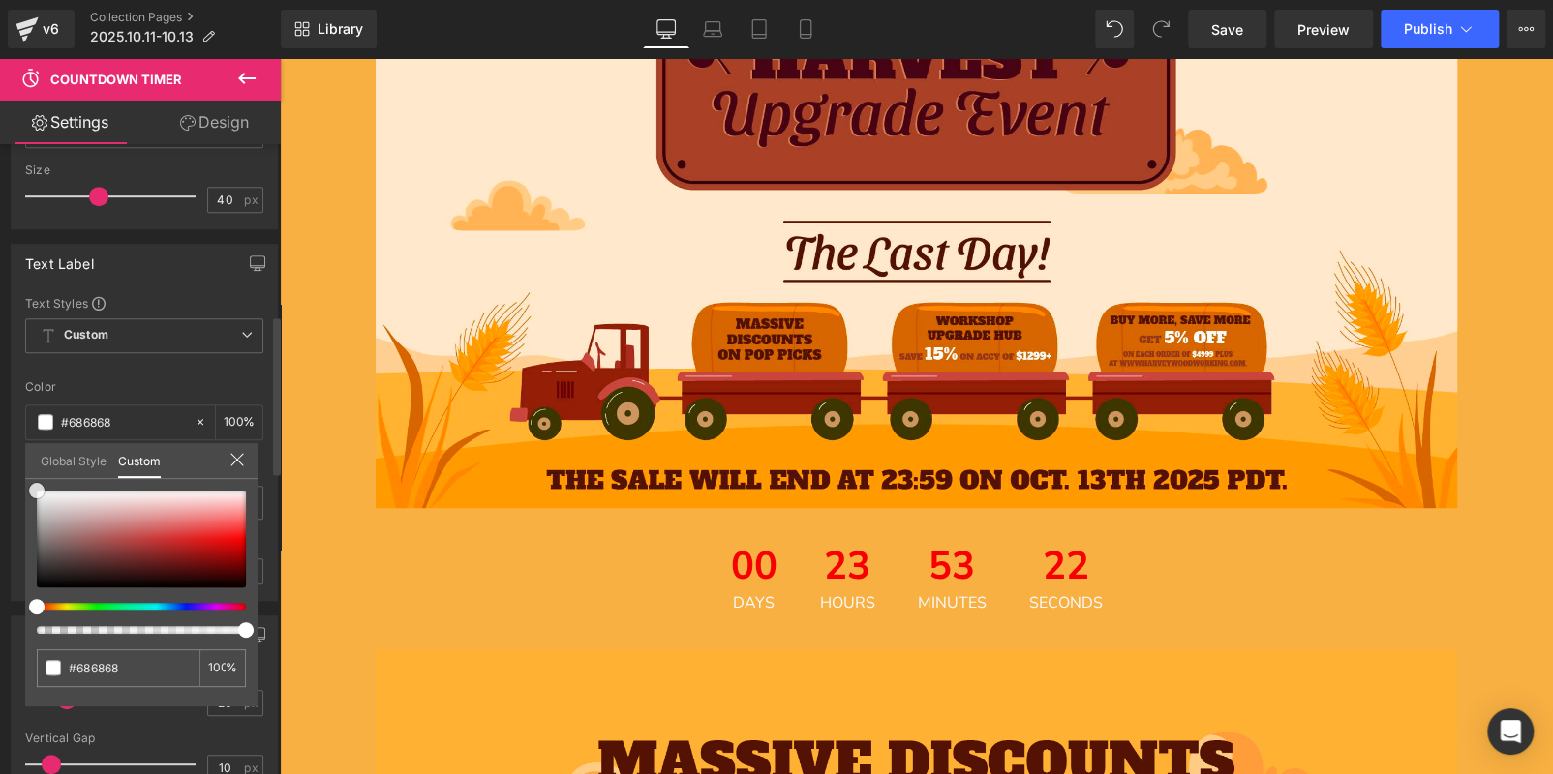
type input "#f9f9f9"
type input "#ffffff"
drag, startPoint x: 29, startPoint y: 480, endPoint x: 0, endPoint y: 412, distance: 73.7
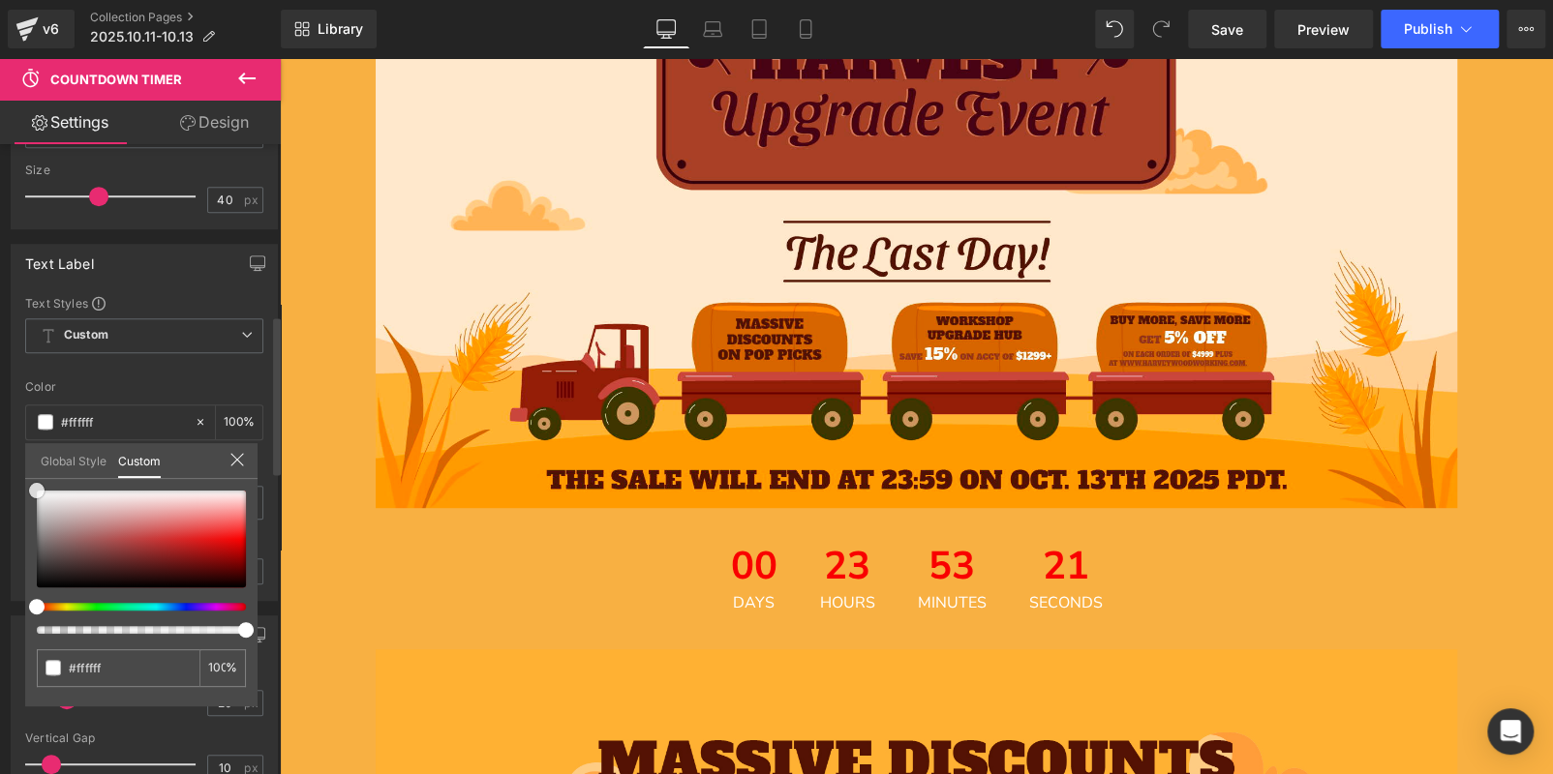
click at [0, 429] on div "Text Label Text Styles Custom Custom Setup Global Style Custom Setup Global Sty…" at bounding box center [144, 415] width 289 height 372
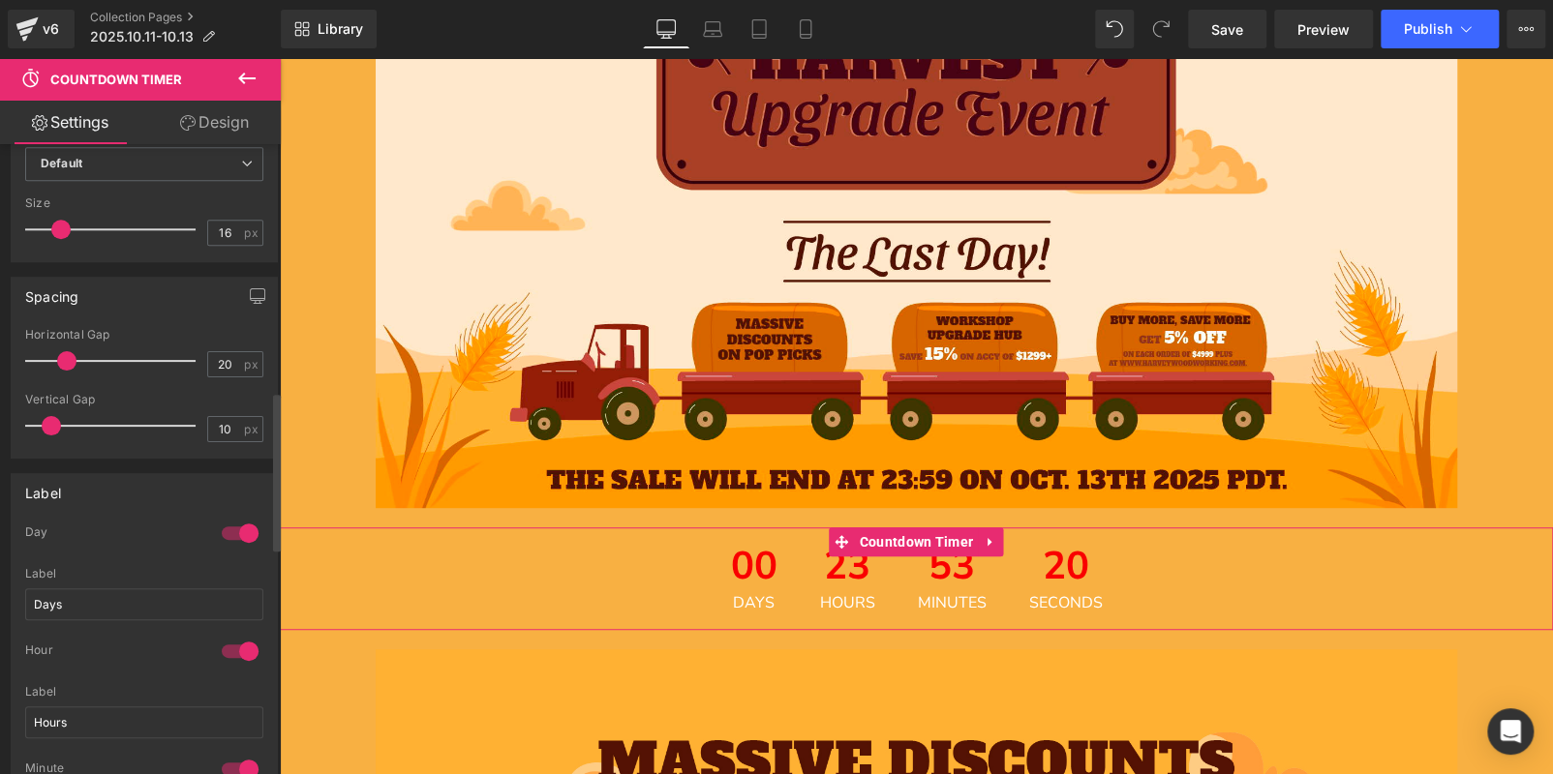
scroll to position [1065, 0]
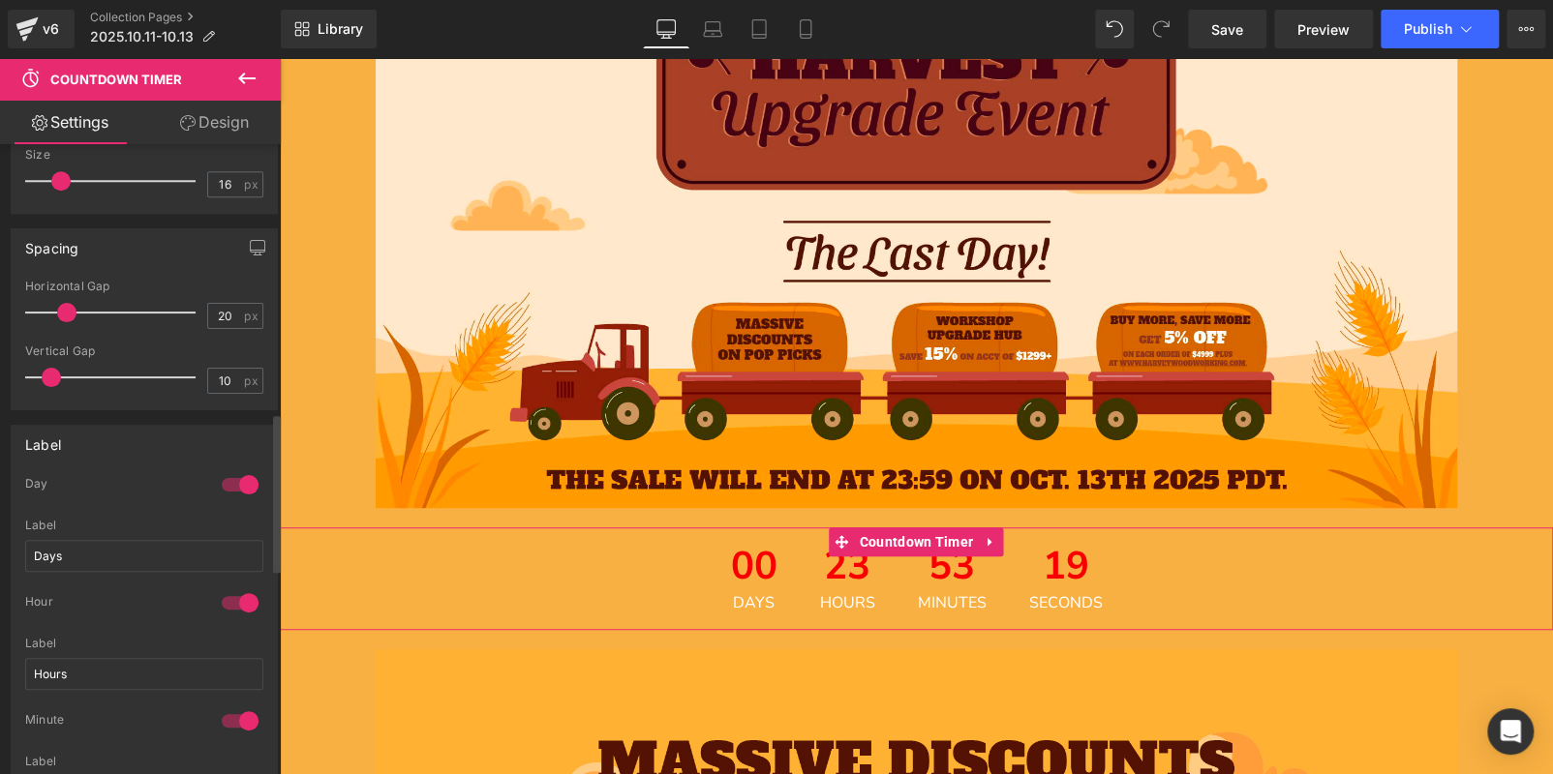
click at [225, 469] on div at bounding box center [240, 484] width 46 height 31
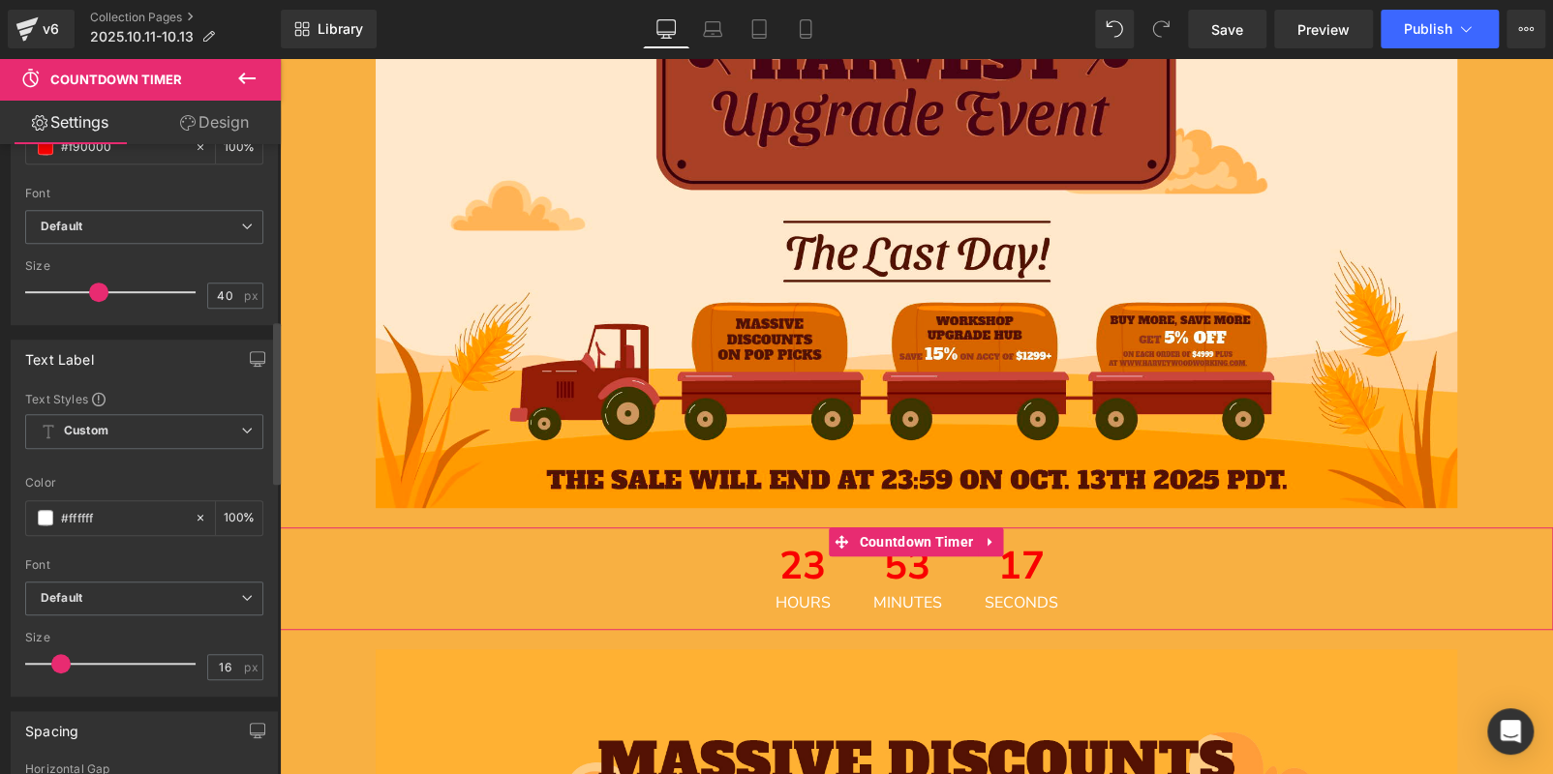
scroll to position [581, 0]
click at [227, 297] on input "40" at bounding box center [225, 297] width 34 height 24
type input "4"
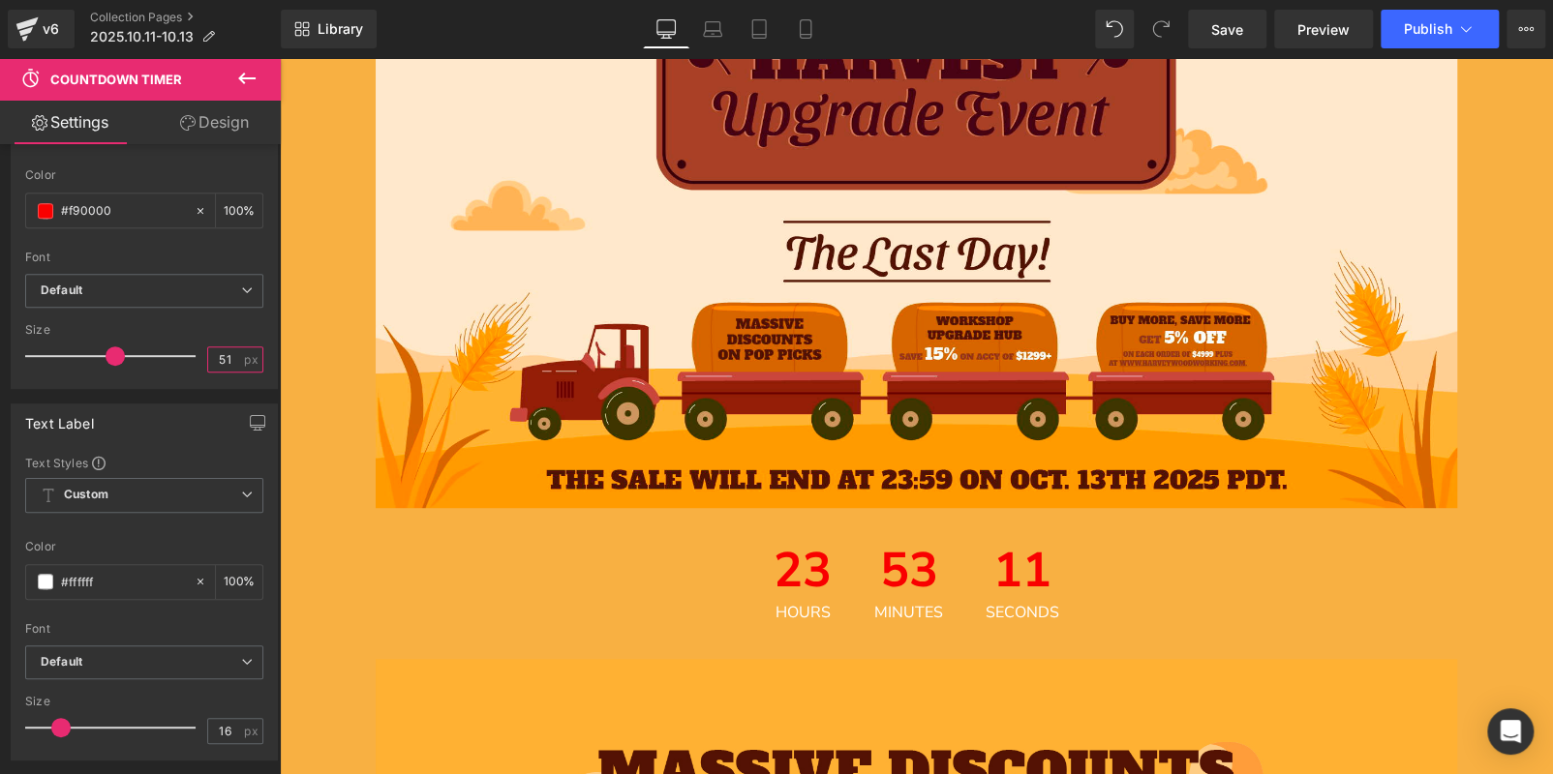
scroll to position [484, 0]
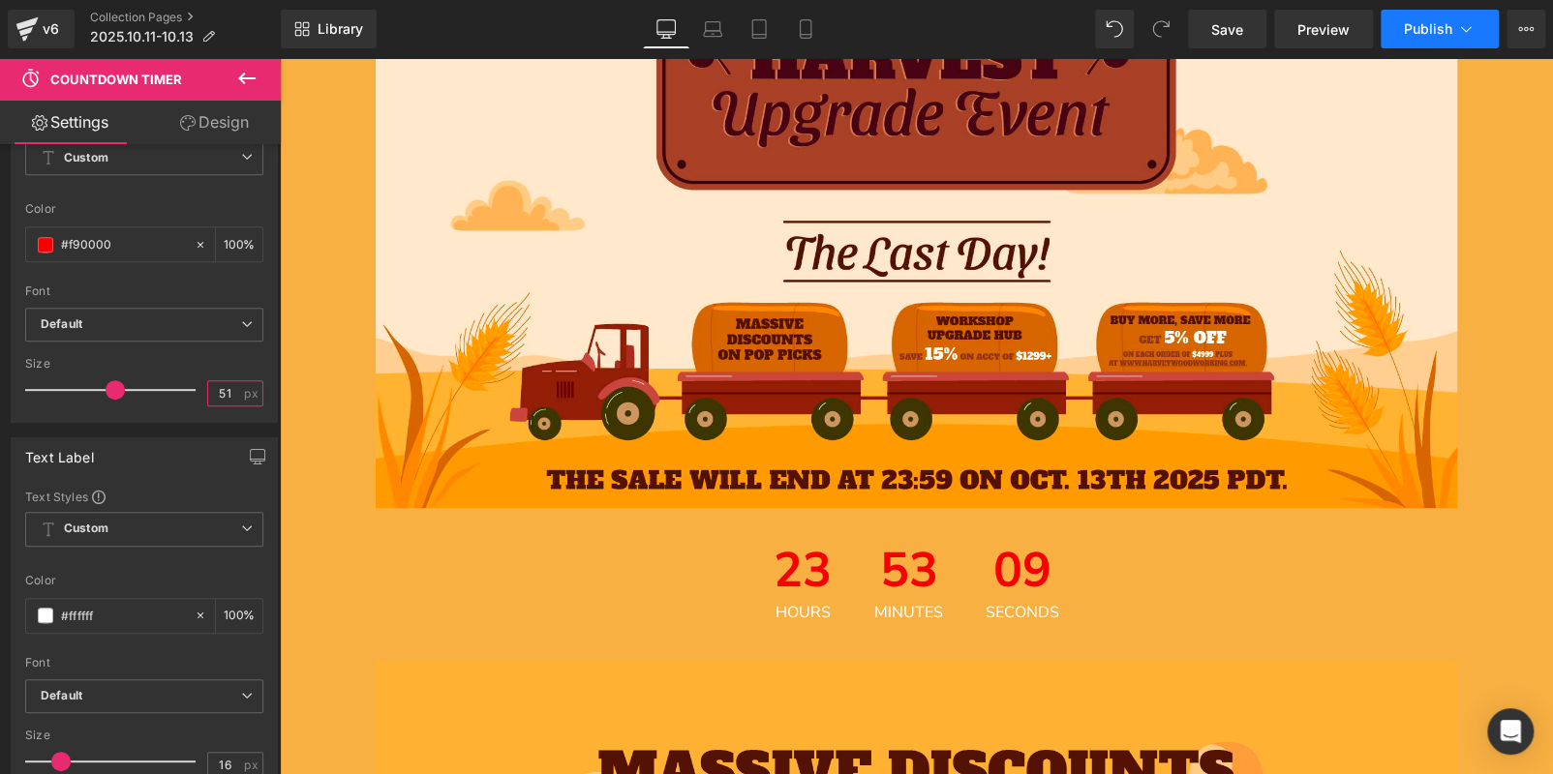
type input "51"
click at [1421, 32] on span "Publish" at bounding box center [1428, 28] width 48 height 15
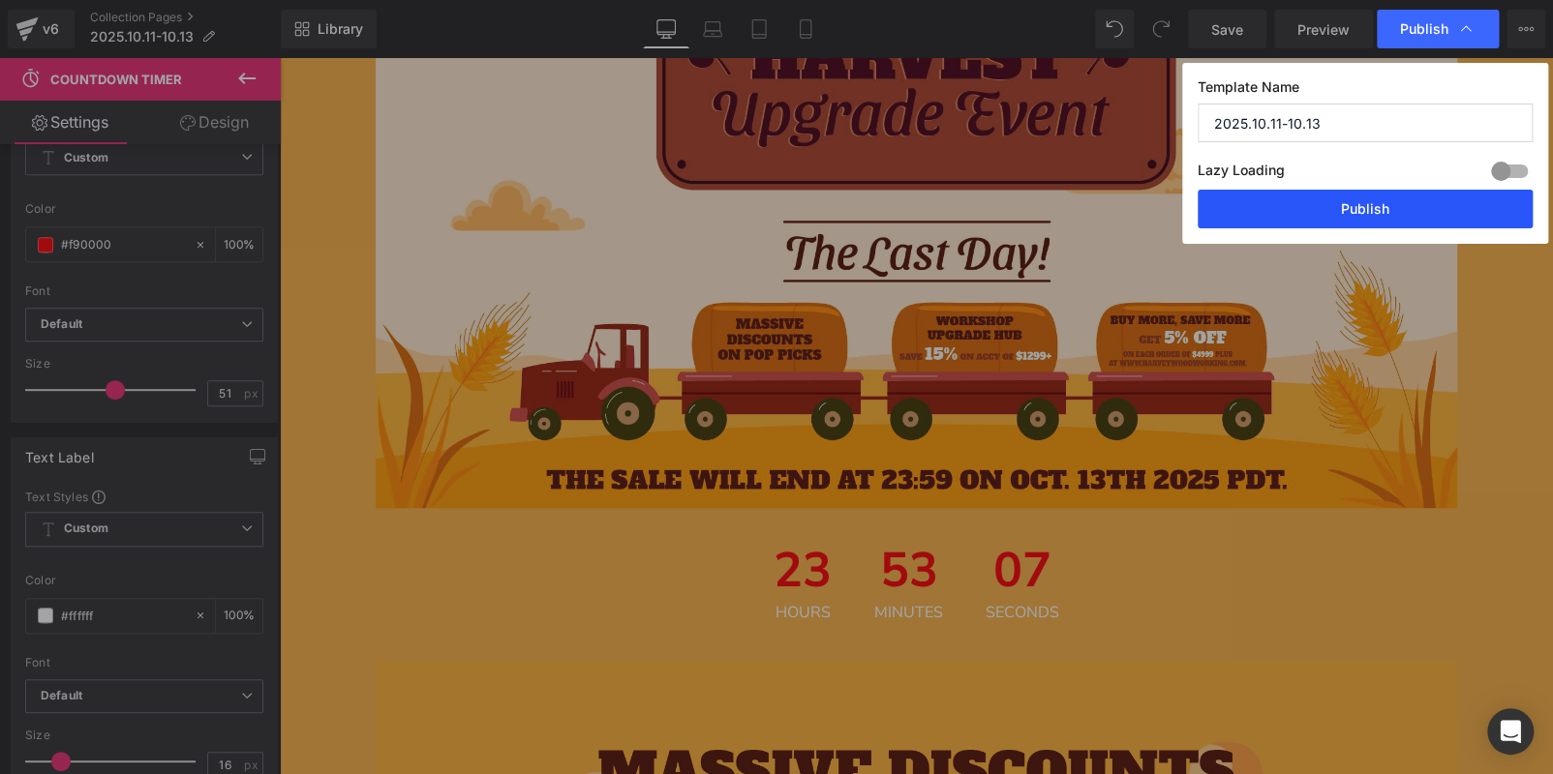
click at [1360, 209] on button "Publish" at bounding box center [1364, 209] width 335 height 39
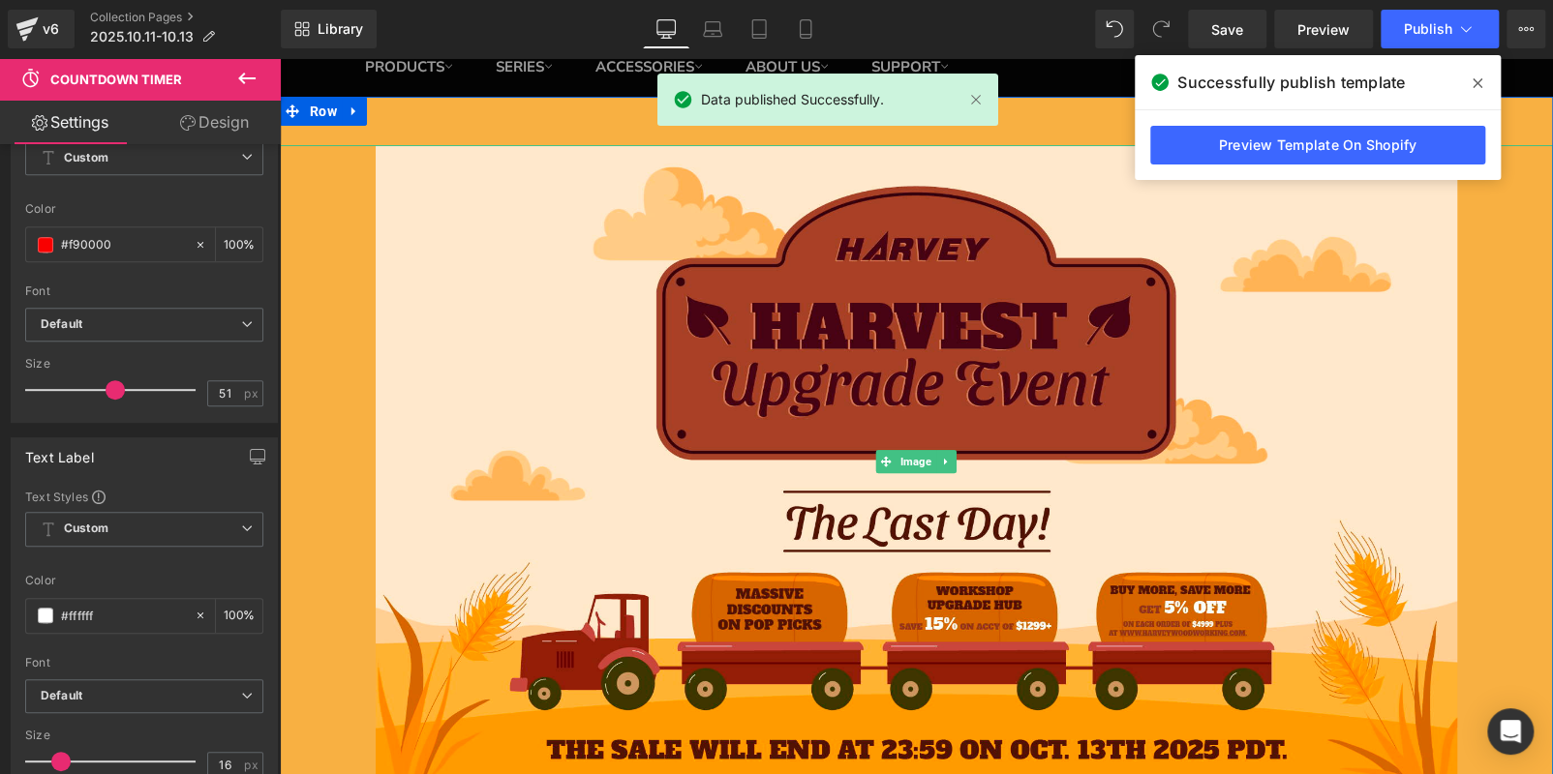
scroll to position [0, 0]
